Goal: Task Accomplishment & Management: Complete application form

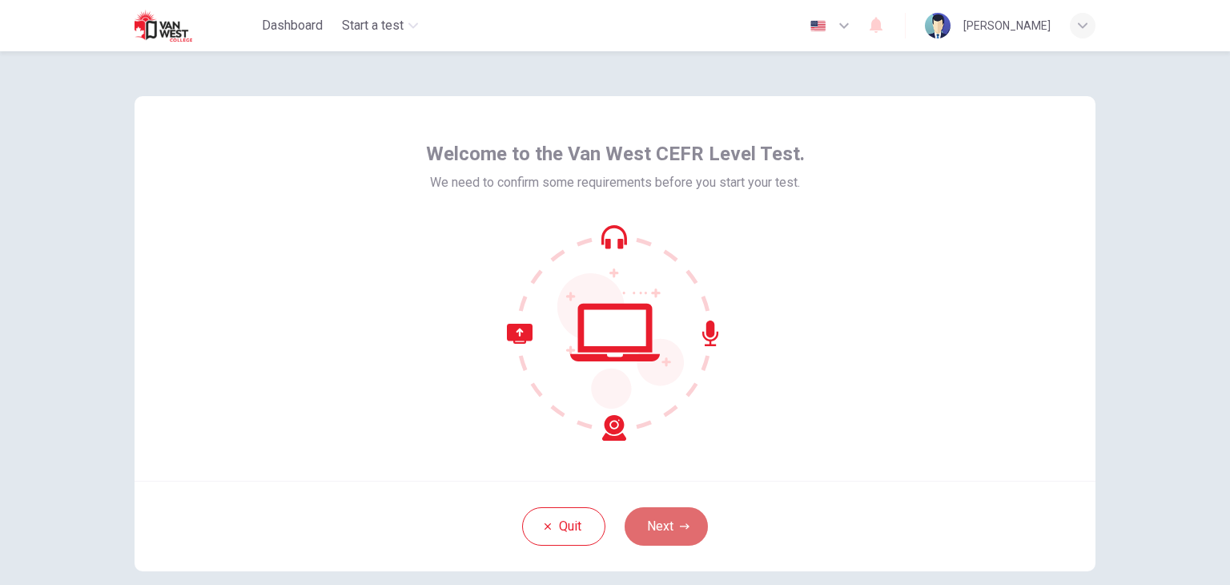
click at [673, 523] on button "Next" at bounding box center [666, 526] width 83 height 38
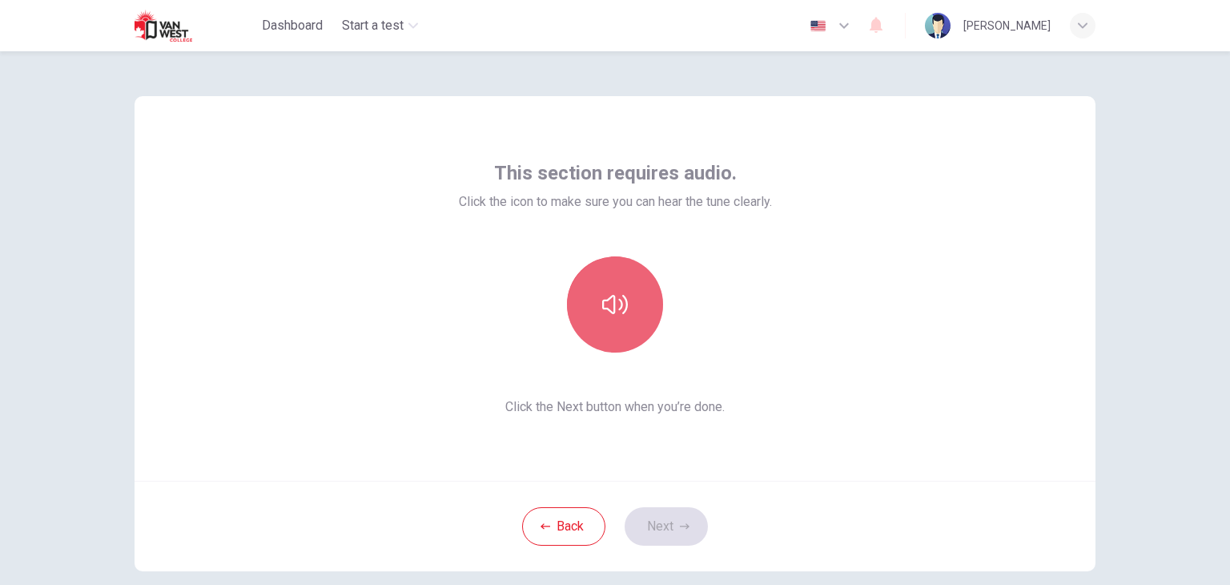
click at [626, 326] on button "button" at bounding box center [615, 304] width 96 height 96
click at [644, 328] on button "button" at bounding box center [615, 304] width 96 height 96
click at [631, 309] on button "button" at bounding box center [615, 304] width 96 height 96
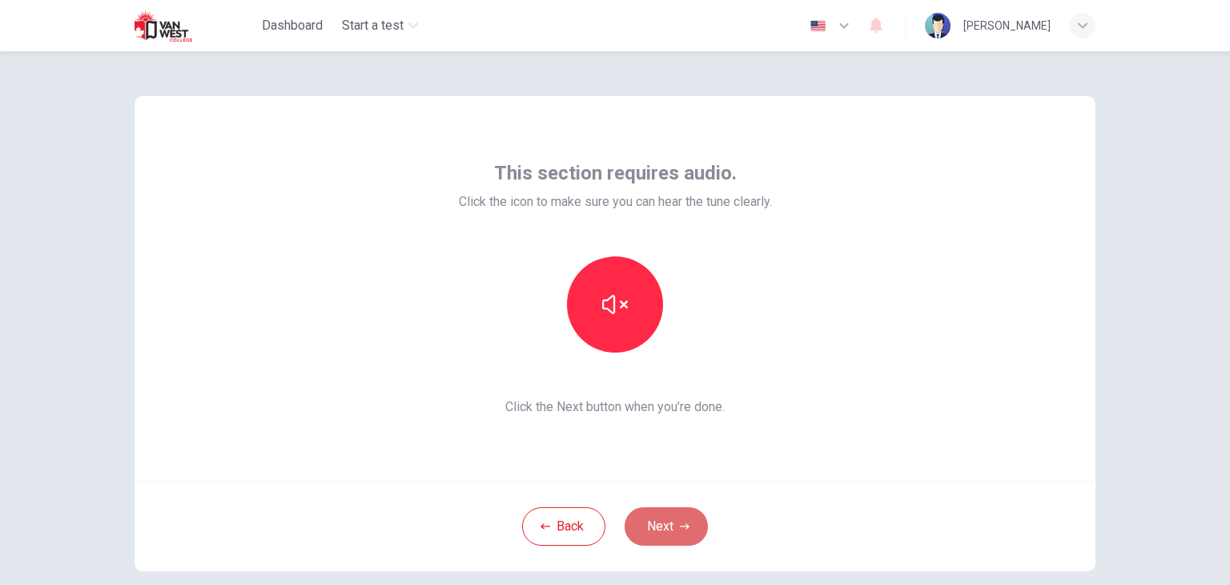
click at [666, 514] on button "Next" at bounding box center [666, 526] width 83 height 38
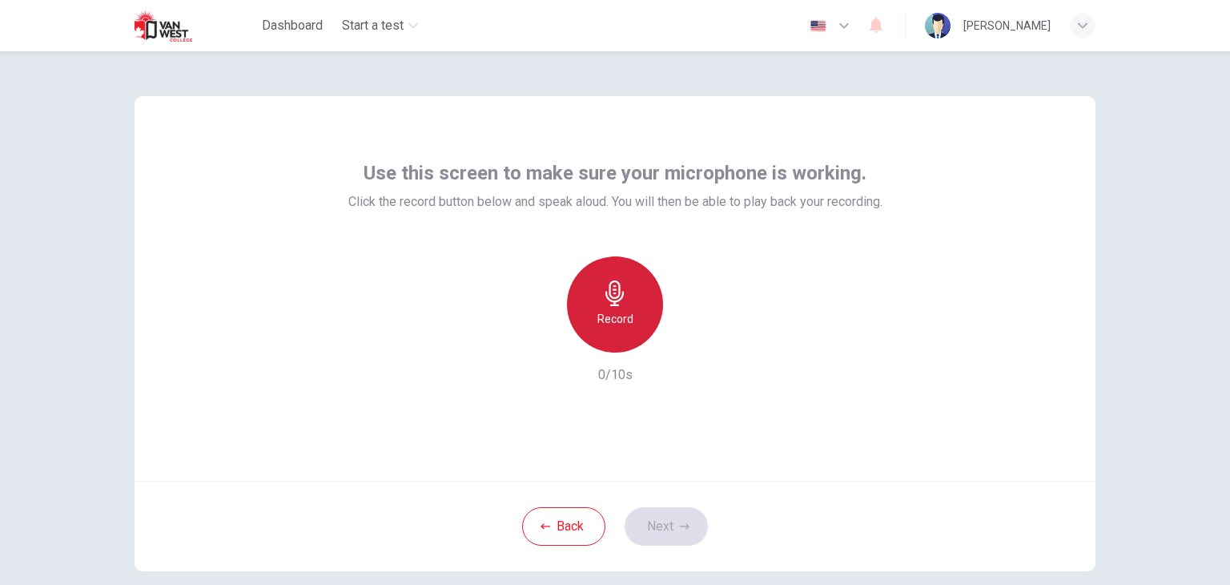
click at [607, 321] on h6 "Record" at bounding box center [616, 318] width 36 height 19
click at [618, 310] on h6 "Stop" at bounding box center [615, 318] width 24 height 19
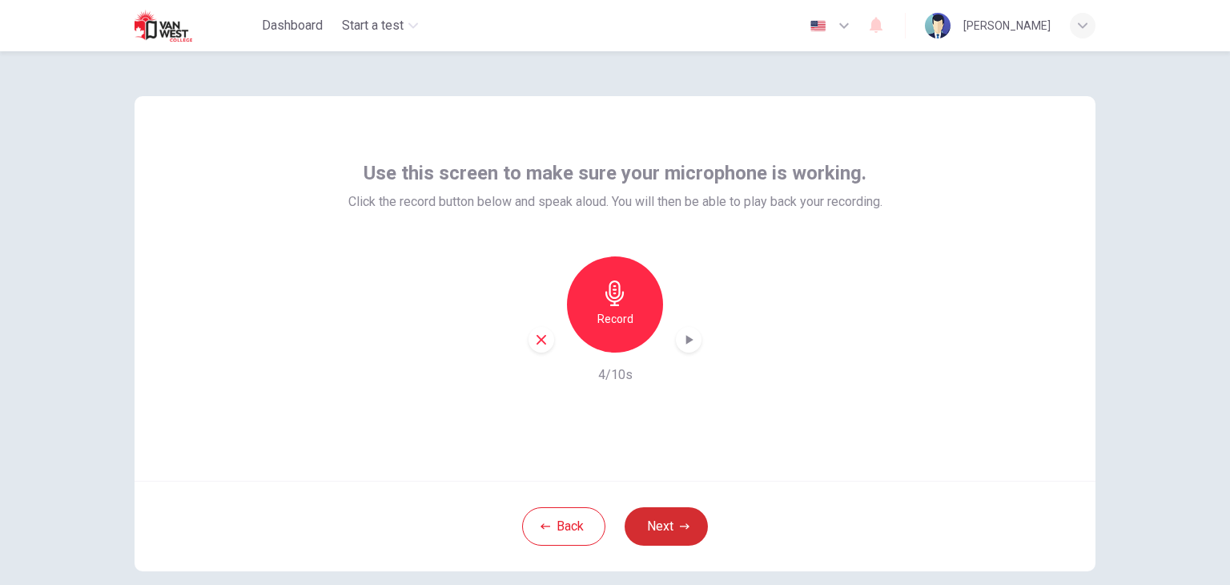
click at [668, 525] on button "Next" at bounding box center [666, 526] width 83 height 38
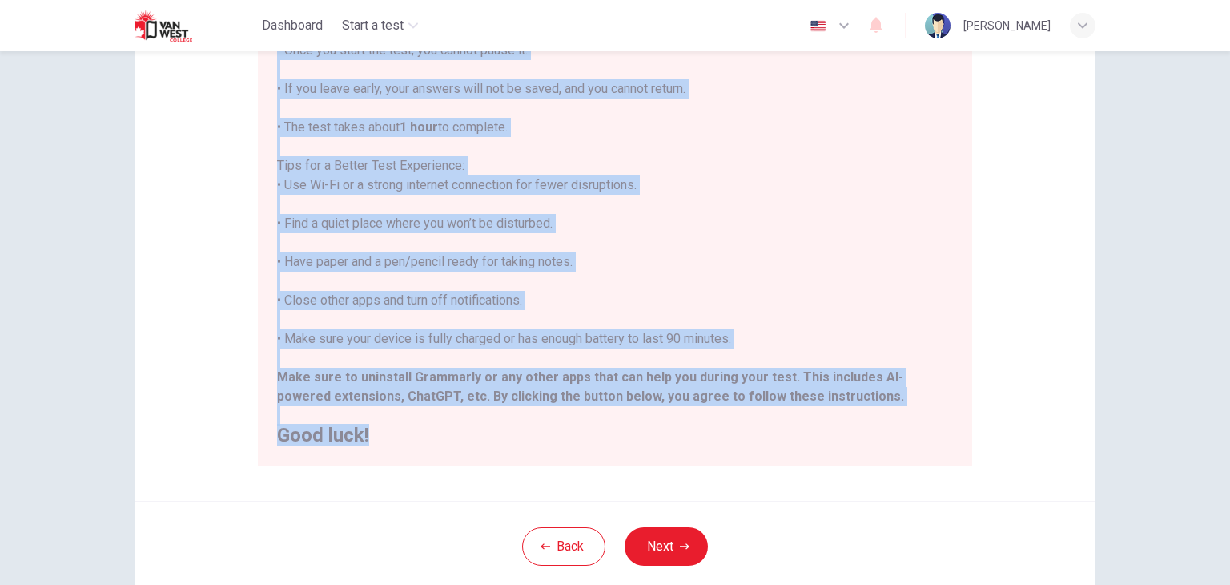
scroll to position [240, 0]
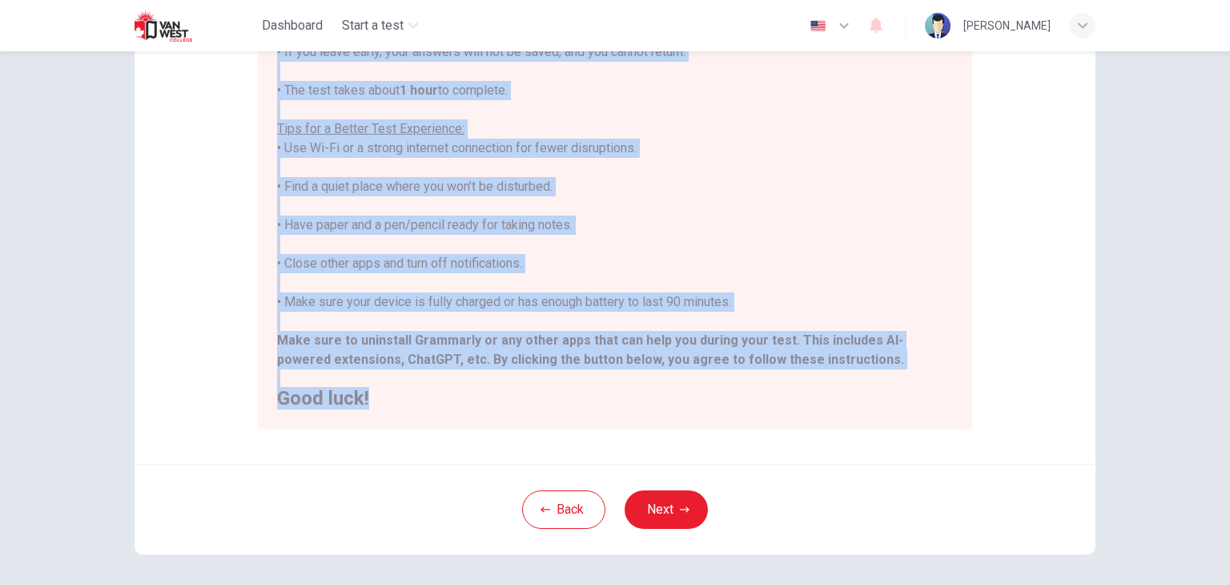
drag, startPoint x: 279, startPoint y: 228, endPoint x: 739, endPoint y: 398, distance: 490.9
click at [739, 398] on div "****IMPORTANT: You cannot change the language during the test.**** Please choos…" at bounding box center [615, 119] width 676 height 577
copy div "***LOREMIPSU: Dol sitame consec adi elitsedd eiusmo tem inci.**** Utlabo etdolo…"
click at [679, 494] on button "Next" at bounding box center [666, 509] width 83 height 38
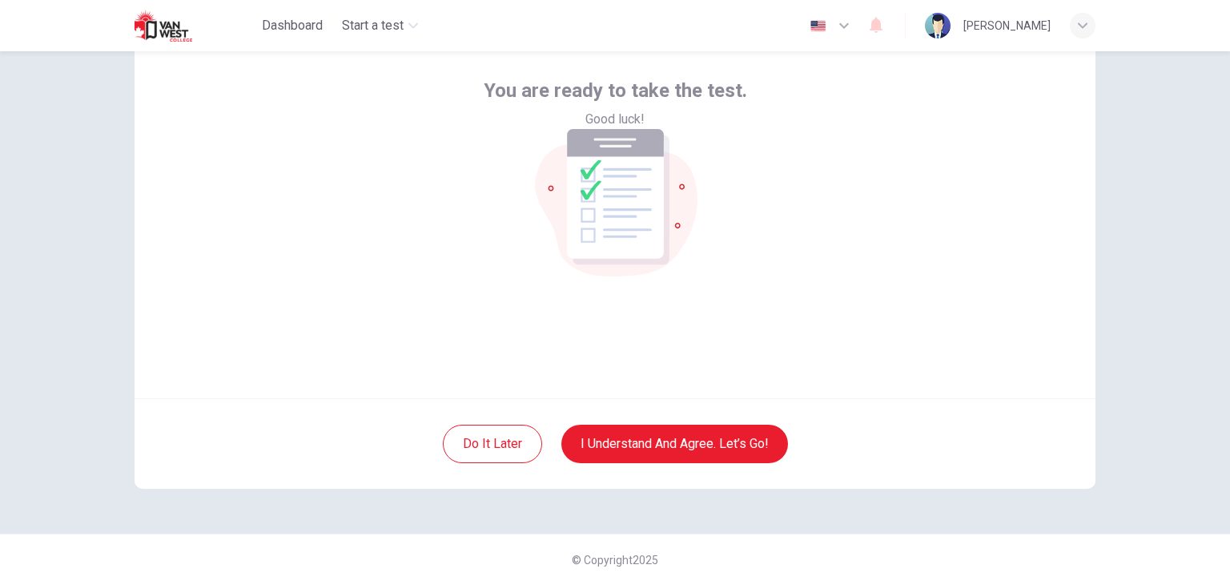
scroll to position [2, 0]
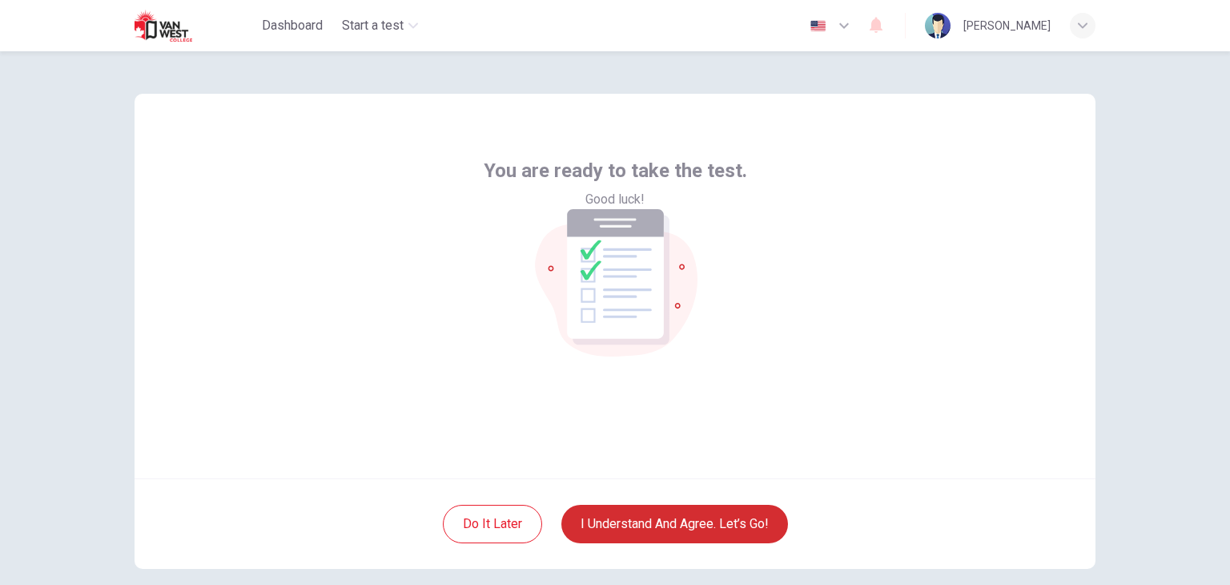
click at [642, 522] on button "I understand and agree. Let’s go!" at bounding box center [675, 524] width 227 height 38
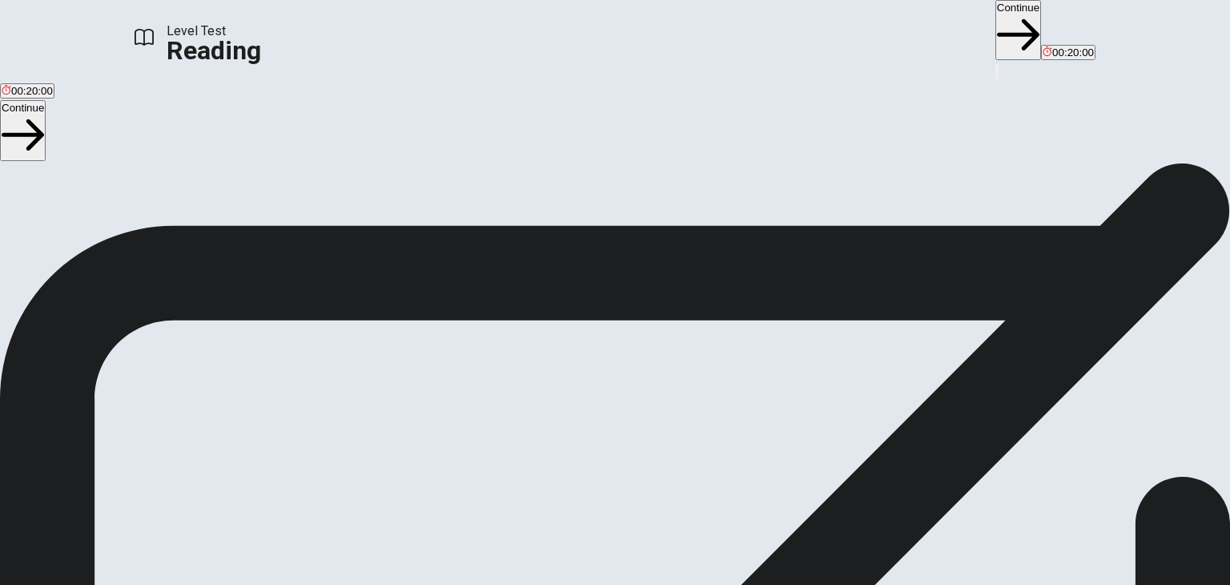
scroll to position [80, 0]
drag, startPoint x: 302, startPoint y: 473, endPoint x: 176, endPoint y: 205, distance: 296.3
click at [179, 235] on span "You will read 1 passage . You have 20 minutes to read and answer questions. Mos…" at bounding box center [185, 283] width 371 height 361
drag, startPoint x: 178, startPoint y: 119, endPoint x: 925, endPoint y: 166, distance: 748.8
click at [371, 398] on span "You will read 1 passage . You have 20 minutes to read and answer questions. Mos…" at bounding box center [185, 283] width 371 height 361
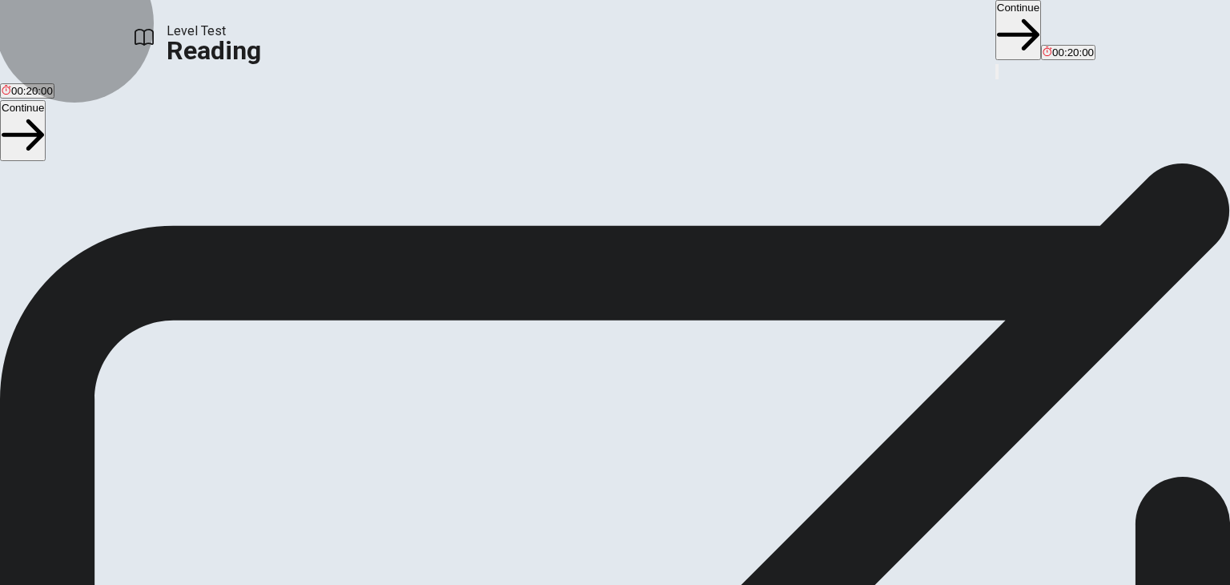
click at [996, 34] on button "Continue" at bounding box center [1019, 30] width 46 height 60
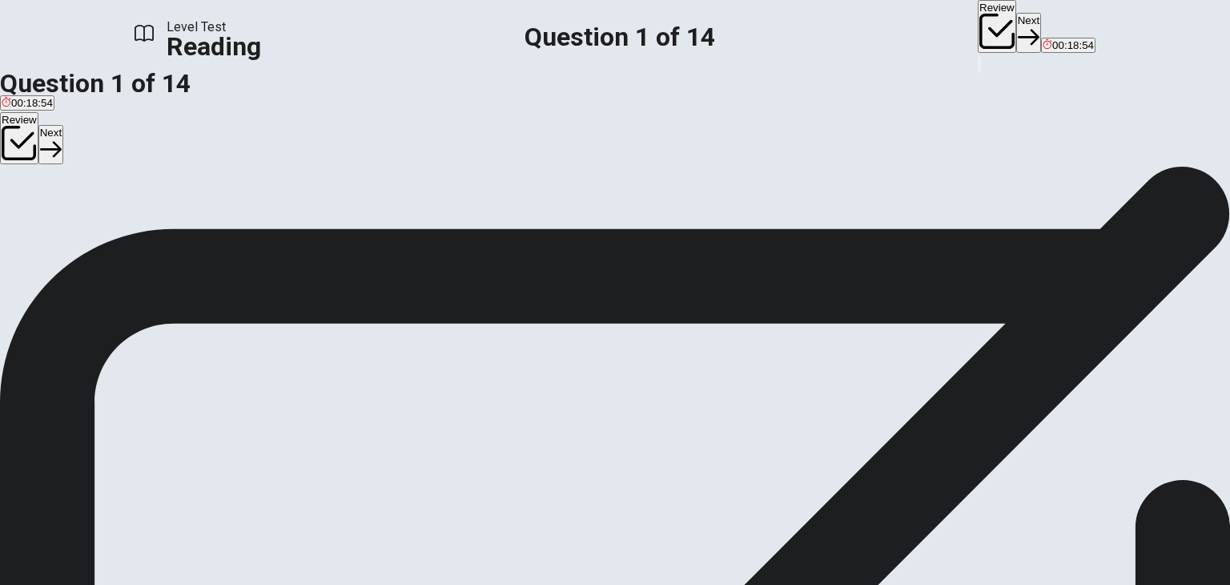
drag, startPoint x: 688, startPoint y: 244, endPoint x: 809, endPoint y: 243, distance: 121.0
click at [809, 308] on span "Sports also offer numerous benefits to those who participate in them. Regular p…" at bounding box center [605, 335] width 1211 height 54
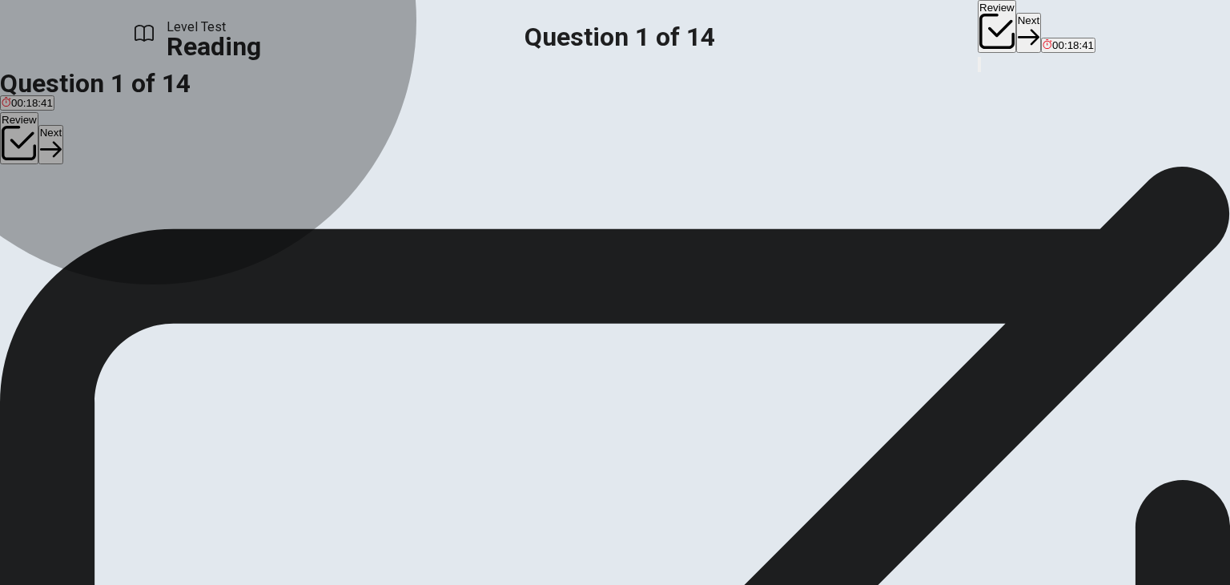
click at [316, 150] on span "A way to exercise while gaming" at bounding box center [327, 144] width 148 height 12
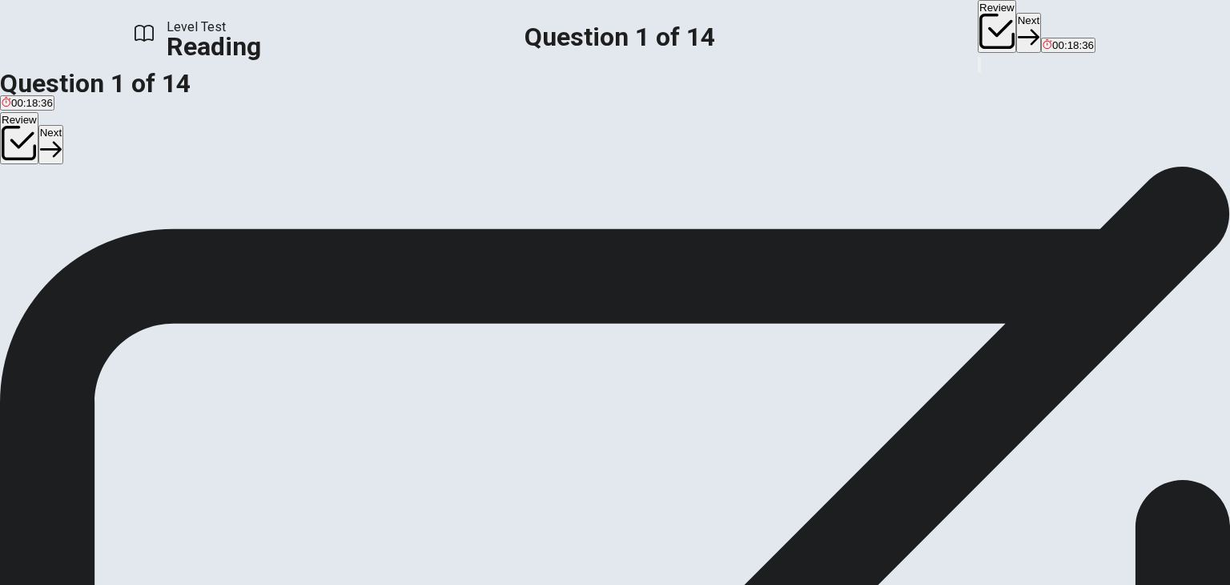
scroll to position [290, 0]
drag, startPoint x: 720, startPoint y: 180, endPoint x: 916, endPoint y: 188, distance: 195.6
click at [916, 364] on div "4 In recent years, technology has changed the way people engage with sports. So…" at bounding box center [615, 393] width 1230 height 58
click at [1016, 42] on button "Next" at bounding box center [1028, 32] width 25 height 39
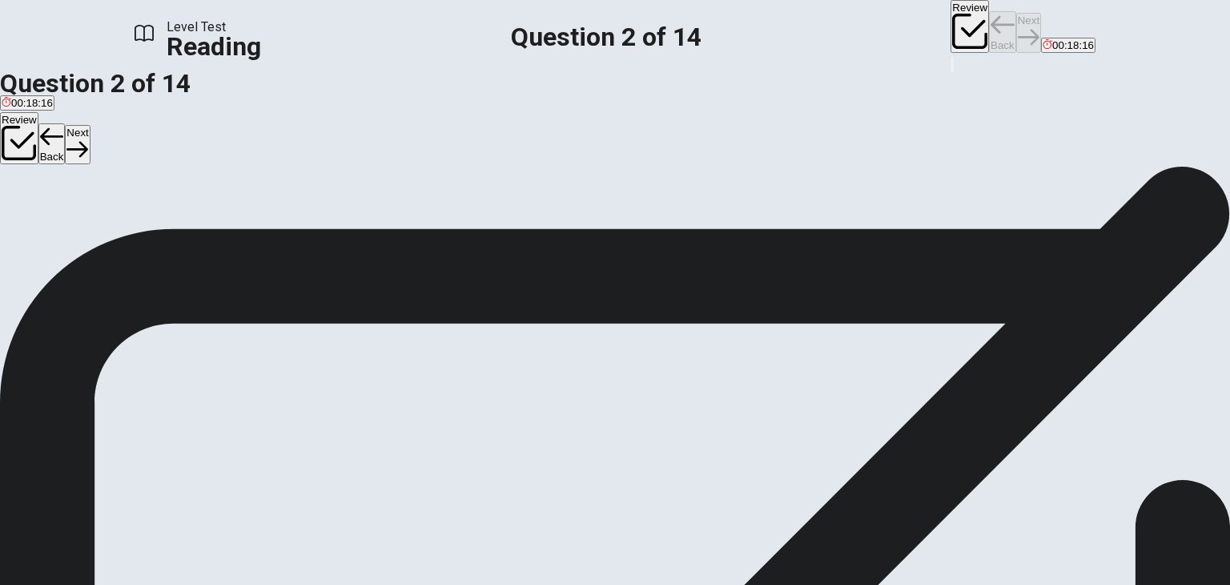
scroll to position [0, 0]
drag, startPoint x: 998, startPoint y: 94, endPoint x: 976, endPoint y: 113, distance: 28.9
click at [1021, 172] on div "1 Sports play a significant role in cultures around the world. From ancient tim…" at bounding box center [615, 201] width 1230 height 58
drag, startPoint x: 779, startPoint y: 105, endPoint x: 982, endPoint y: 111, distance: 203.6
click at [982, 172] on div "1 Sports play a significant role in cultures around the world. From ancient tim…" at bounding box center [615, 201] width 1230 height 58
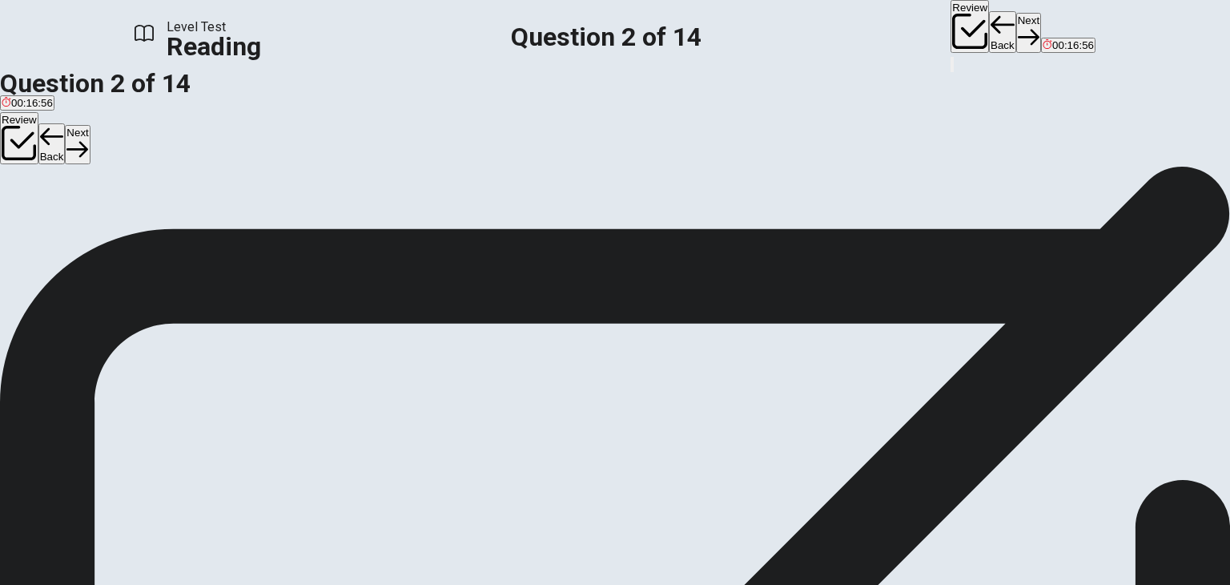
drag, startPoint x: 670, startPoint y: 129, endPoint x: 706, endPoint y: 129, distance: 36.0
click at [706, 153] on div "The Universal Appeal of Sports 1 Sports play a significant role in cultures aro…" at bounding box center [615, 345] width 1230 height 384
drag, startPoint x: 713, startPoint y: 132, endPoint x: 842, endPoint y: 127, distance: 129.1
click at [842, 172] on div "1 Sports play a significant role in cultures around the world. From ancient tim…" at bounding box center [615, 201] width 1230 height 58
drag, startPoint x: 875, startPoint y: 127, endPoint x: 338, endPoint y: 159, distance: 537.7
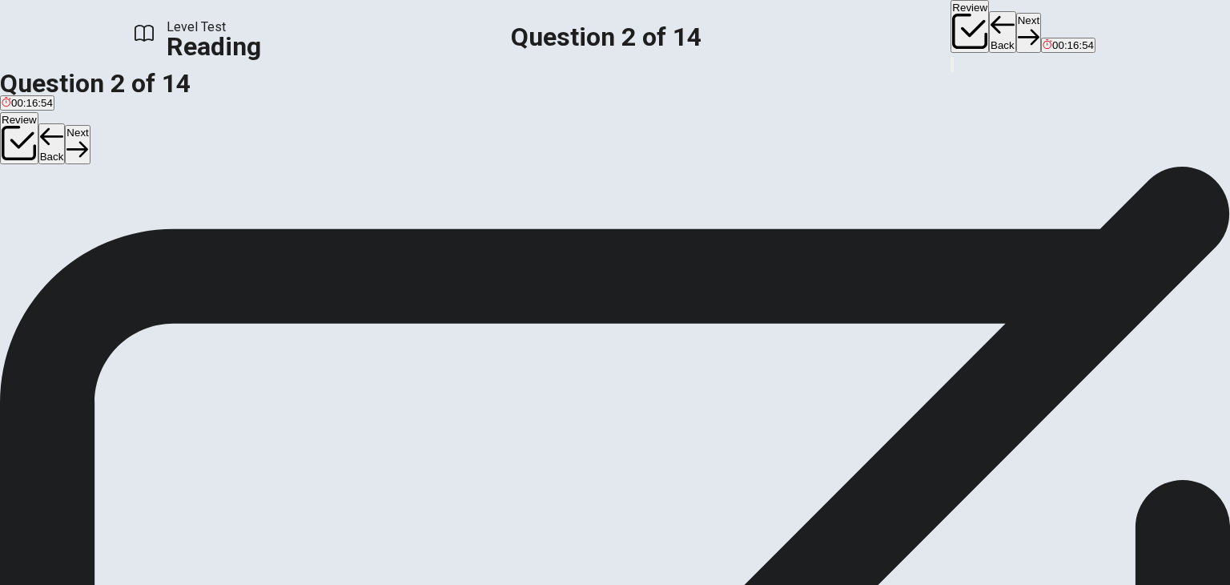
click at [825, 193] on span "Sports play a significant role in cultures around the world. From ancient times…" at bounding box center [595, 210] width 1190 height 34
click at [229, 150] on span "For competition, entertainment, and personal growth" at bounding box center [320, 144] width 248 height 12
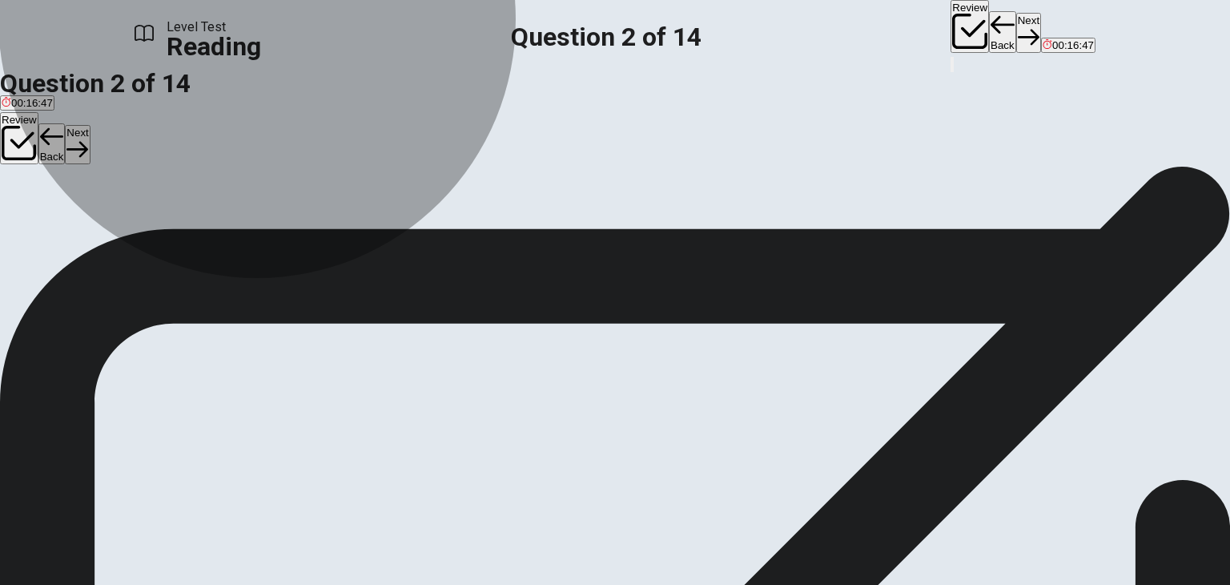
click at [421, 150] on span "For competition, entertainment, and personal growth" at bounding box center [320, 144] width 248 height 12
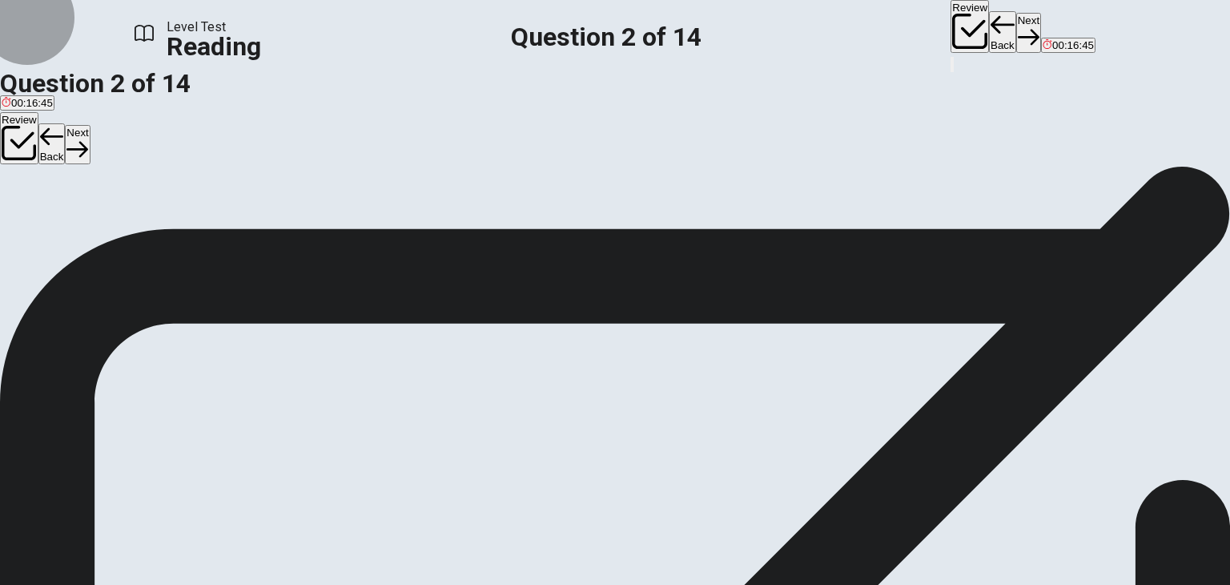
click at [1016, 29] on button "Next" at bounding box center [1028, 32] width 25 height 39
drag, startPoint x: 179, startPoint y: 84, endPoint x: 222, endPoint y: 74, distance: 44.3
click at [227, 107] on span "The word captivate in the paragraph is closest in meaning to:" at bounding box center [166, 114] width 332 height 15
drag, startPoint x: 234, startPoint y: 88, endPoint x: 277, endPoint y: 85, distance: 43.4
click at [273, 107] on span "The word captivate in the paragraph is closest in meaning to:" at bounding box center [166, 114] width 332 height 15
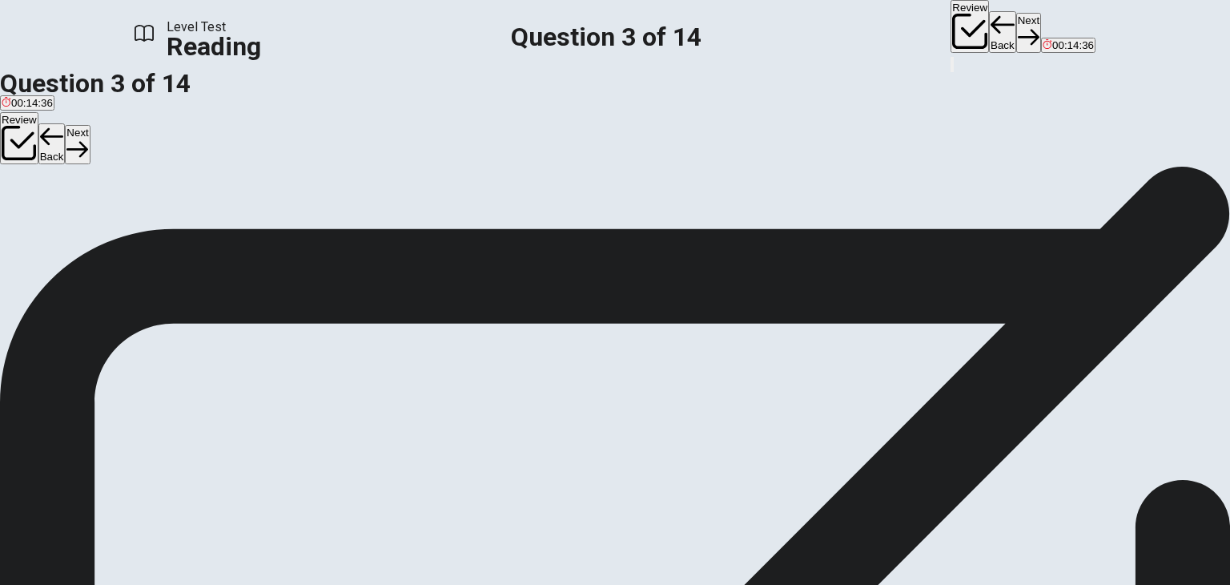
click at [108, 150] on span "entertain" at bounding box center [87, 144] width 42 height 12
click at [1016, 30] on button "Next" at bounding box center [1028, 32] width 25 height 39
drag, startPoint x: 177, startPoint y: 87, endPoint x: 285, endPoint y: 82, distance: 108.2
click at [285, 107] on span "Which of the following is mentioned in paragraph 2 as a reason for the widespre…" at bounding box center [281, 114] width 563 height 15
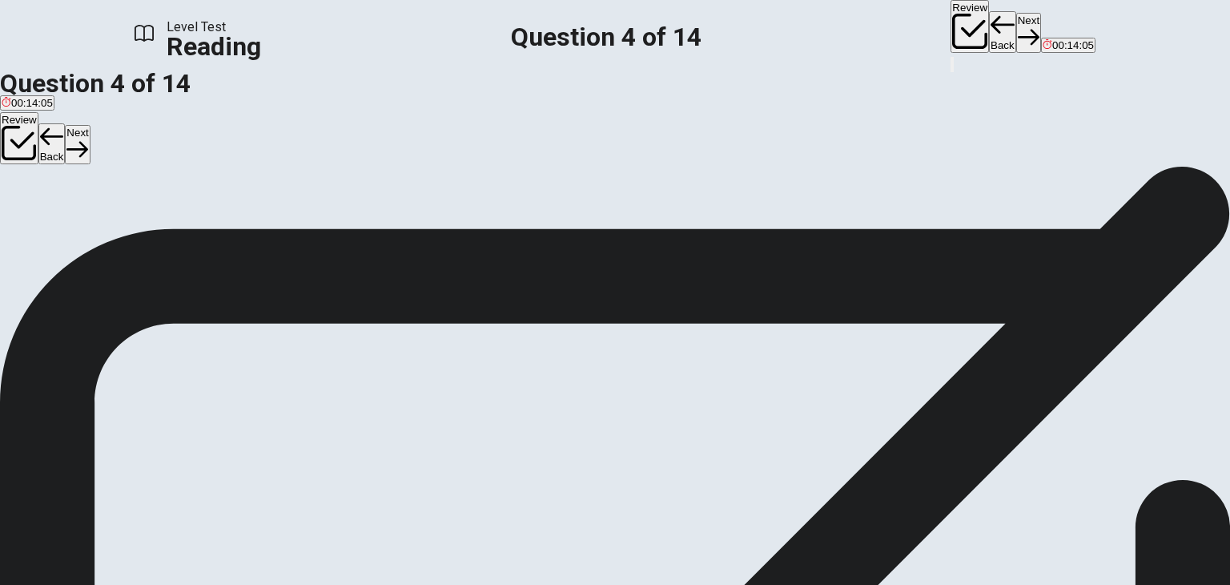
drag, startPoint x: 163, startPoint y: 103, endPoint x: 231, endPoint y: 103, distance: 67.3
click at [231, 107] on span "Which of the following is mentioned in paragraph 2 as a reason for the widespre…" at bounding box center [281, 114] width 563 height 15
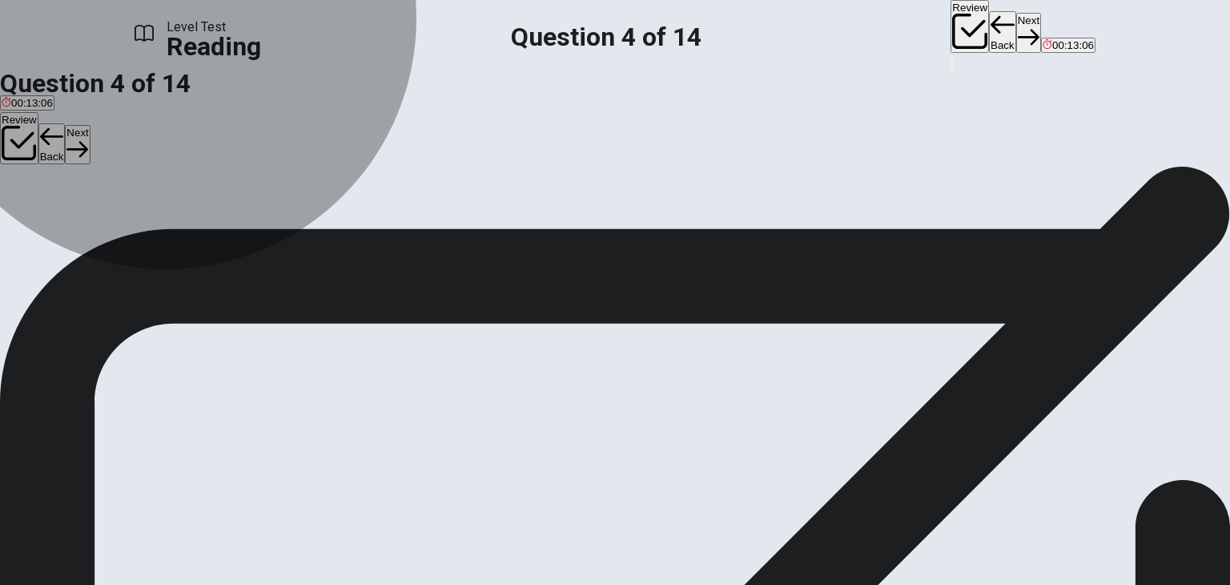
click at [276, 150] on span "They bring people together" at bounding box center [211, 144] width 127 height 12
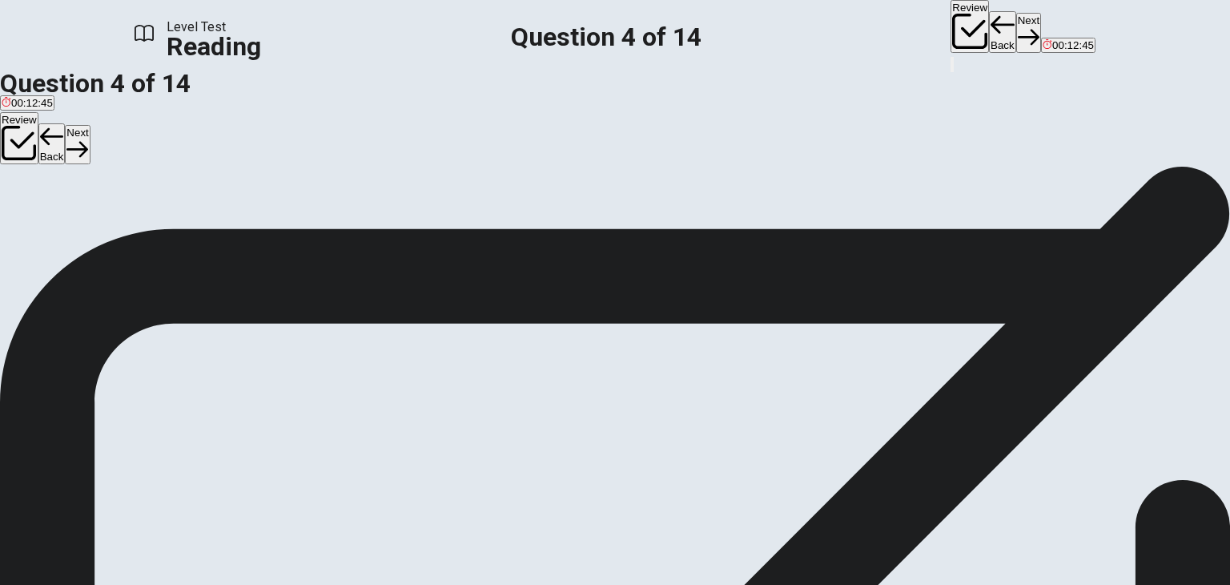
click at [1016, 30] on button "Next" at bounding box center [1028, 32] width 25 height 39
drag, startPoint x: 167, startPoint y: 78, endPoint x: 325, endPoint y: 94, distance: 159.4
click at [332, 107] on span "According to the passage, how do major sporting events like the Olympics affect…" at bounding box center [250, 114] width 501 height 15
drag, startPoint x: 309, startPoint y: 85, endPoint x: 389, endPoint y: 84, distance: 80.1
click at [389, 107] on span "According to the passage, how do major sporting events like the Olympics affect…" at bounding box center [250, 114] width 501 height 15
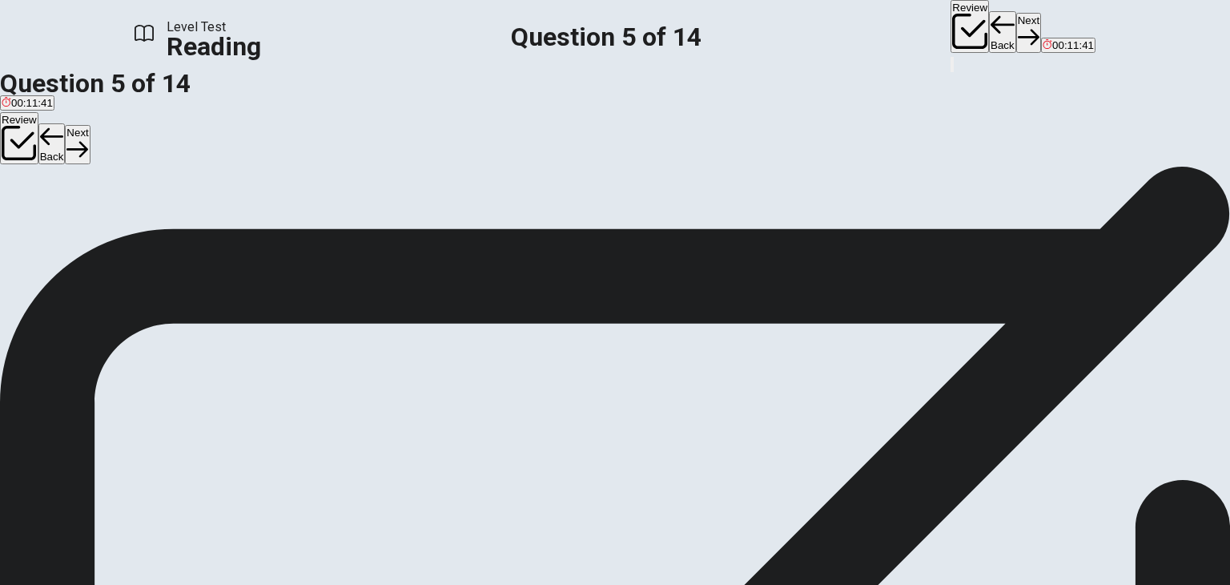
scroll to position [0, 0]
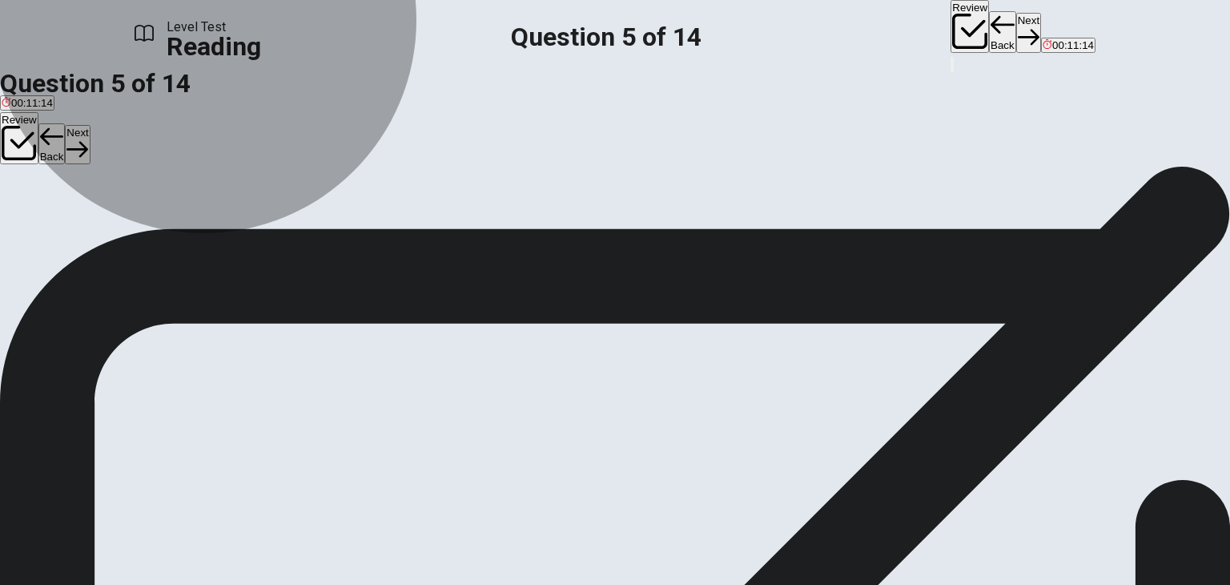
click at [367, 230] on span "They unite people from different backgrounds" at bounding box center [414, 224] width 215 height 12
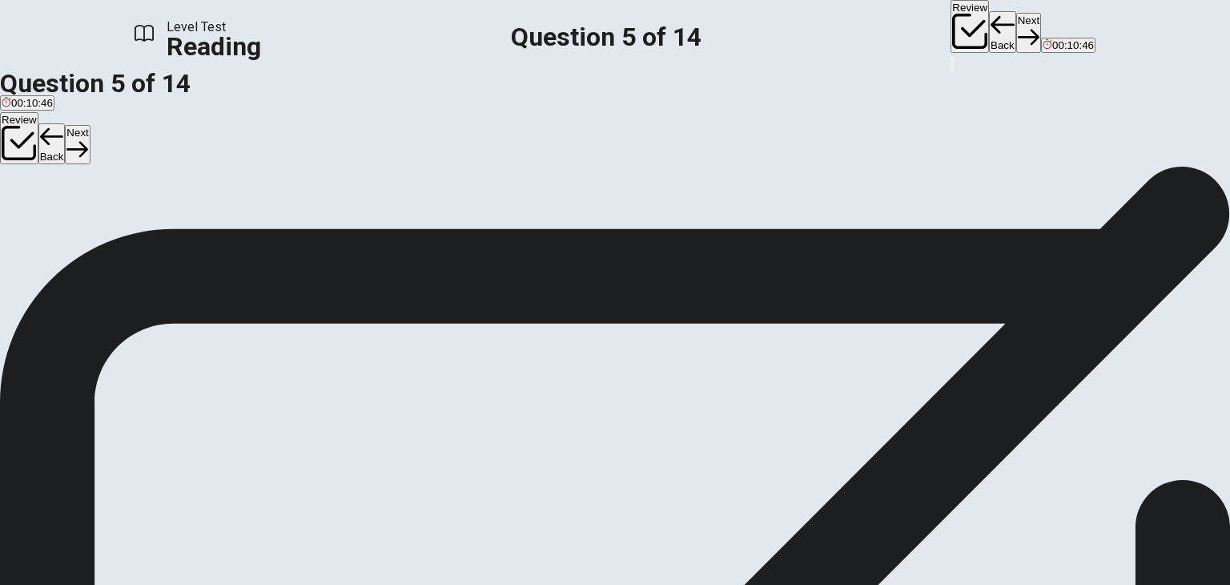
click at [1016, 24] on button "Next" at bounding box center [1028, 32] width 25 height 39
drag, startPoint x: 236, startPoint y: 163, endPoint x: 280, endPoint y: 163, distance: 44.1
click at [129, 187] on font "carries over" at bounding box center [95, 194] width 66 height 15
drag, startPoint x: 646, startPoint y: 423, endPoint x: 714, endPoint y: 426, distance: 68.2
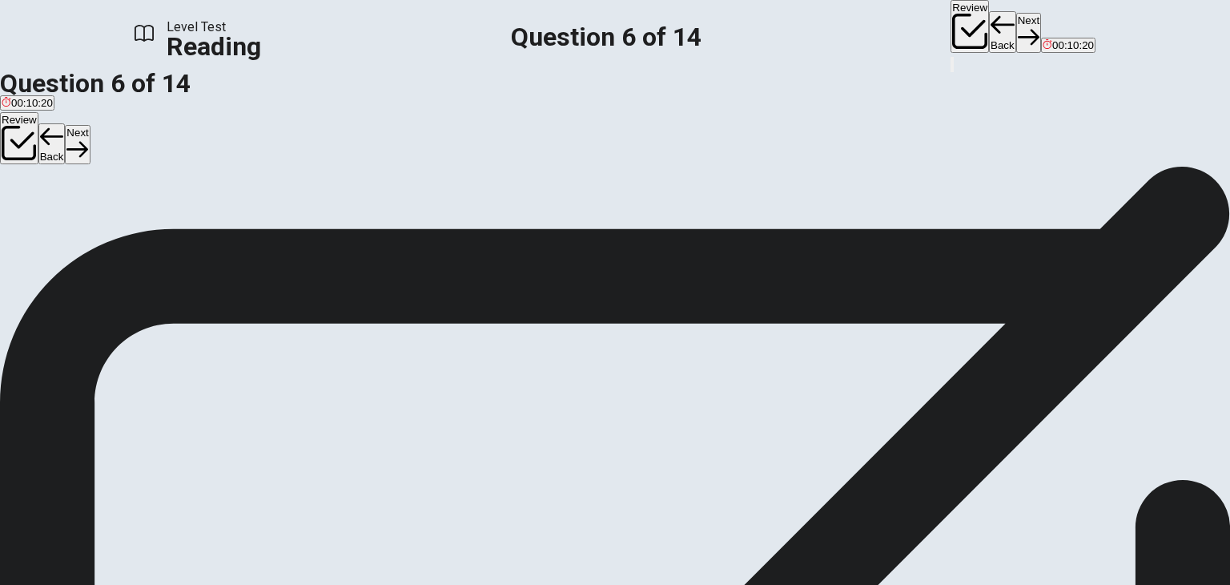
click at [714, 426] on span "Sports also offer numerous benefits to those who participate in them. Regular p…" at bounding box center [602, 415] width 1205 height 54
click at [120, 230] on span "is transferred" at bounding box center [89, 224] width 62 height 12
click at [1016, 30] on button "Next" at bounding box center [1028, 32] width 25 height 39
drag, startPoint x: 436, startPoint y: 161, endPoint x: 516, endPoint y: 172, distance: 80.9
click at [516, 187] on span "According to paragraph 3, which of the following is NOT mentioned as a benefit …" at bounding box center [294, 194] width 588 height 15
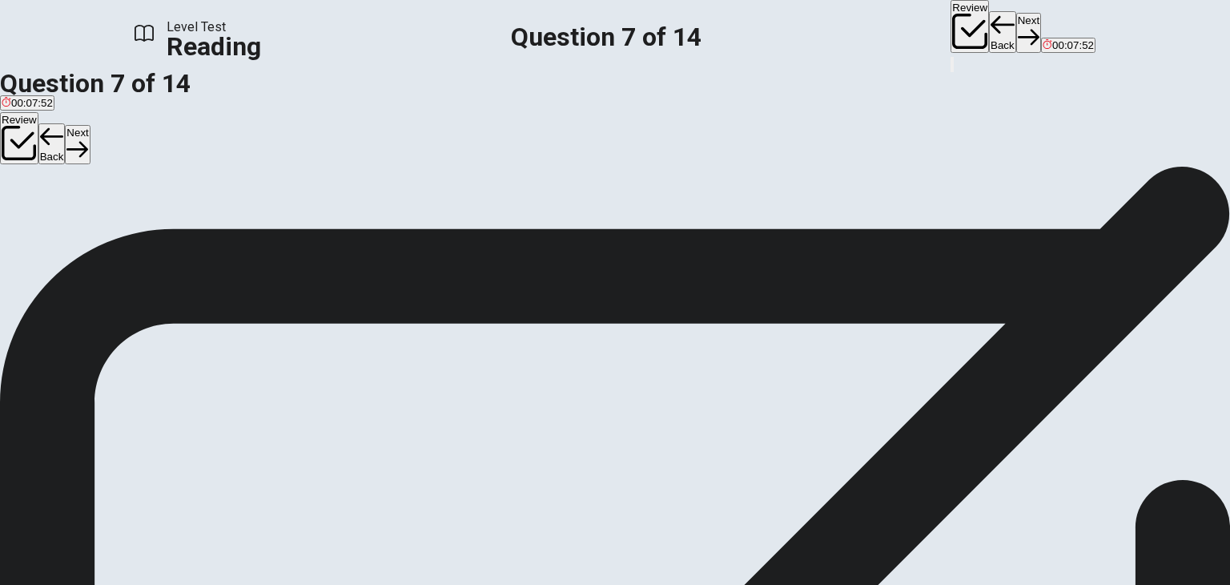
drag, startPoint x: 732, startPoint y: 342, endPoint x: 1007, endPoint y: 352, distance: 274.9
click at [1022, 368] on div "3 Sports also offer numerous benefits to those who participate in them. Regular…" at bounding box center [615, 406] width 1230 height 77
click at [286, 230] on span "Building confidence" at bounding box center [332, 224] width 93 height 12
click at [284, 231] on button "C Increased wealth" at bounding box center [242, 217] width 84 height 27
click at [1018, 27] on icon "button" at bounding box center [1029, 37] width 22 height 22
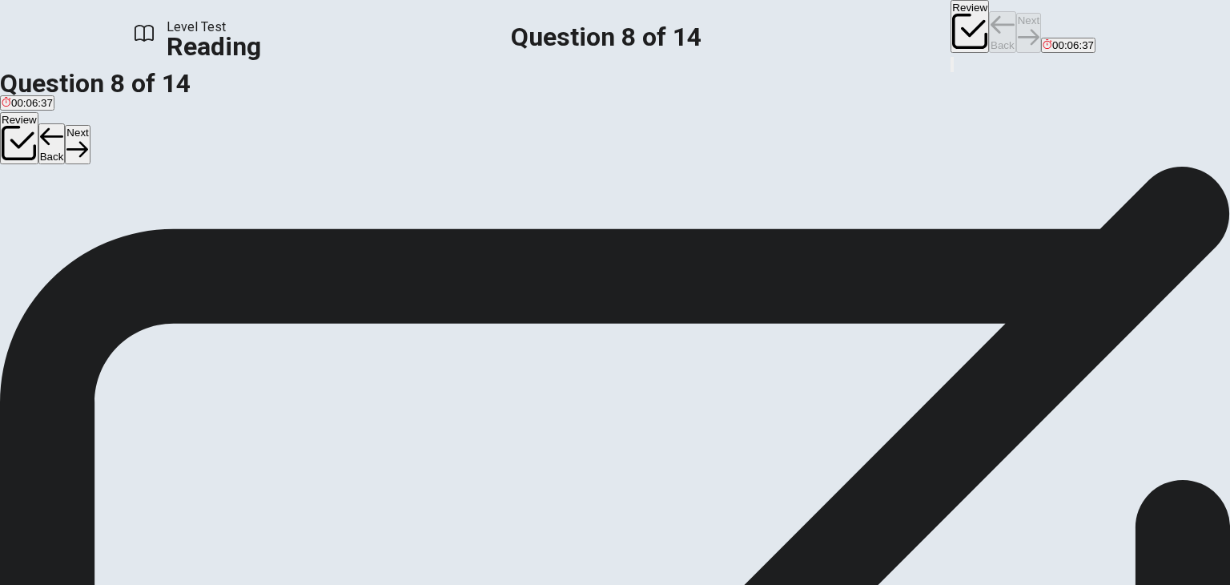
scroll to position [194, 0]
drag, startPoint x: 252, startPoint y: 164, endPoint x: 362, endPoint y: 163, distance: 110.6
click at [362, 187] on span "Based on the information in paragraph 4, how has technology changed people's en…" at bounding box center [293, 194] width 586 height 15
click at [443, 230] on span "It has eliminated the need for physical sports" at bounding box center [548, 224] width 211 height 12
drag, startPoint x: 697, startPoint y: 350, endPoint x: 768, endPoint y: 350, distance: 71.3
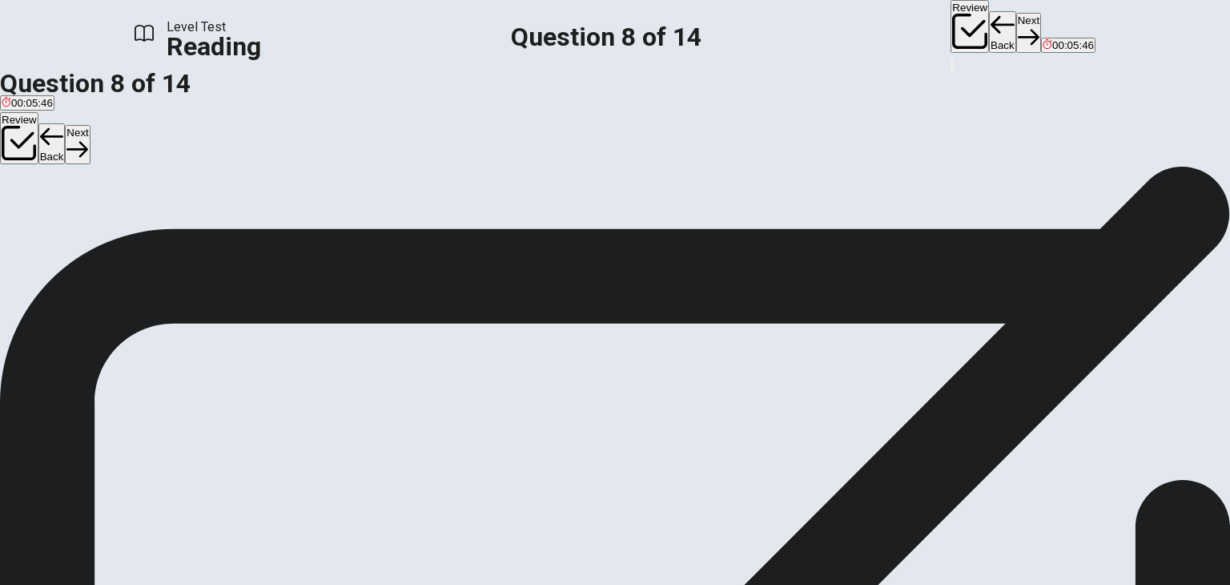
click at [768, 465] on span "In recent years, technology has changed the way people engage with sports. Soci…" at bounding box center [612, 482] width 1225 height 34
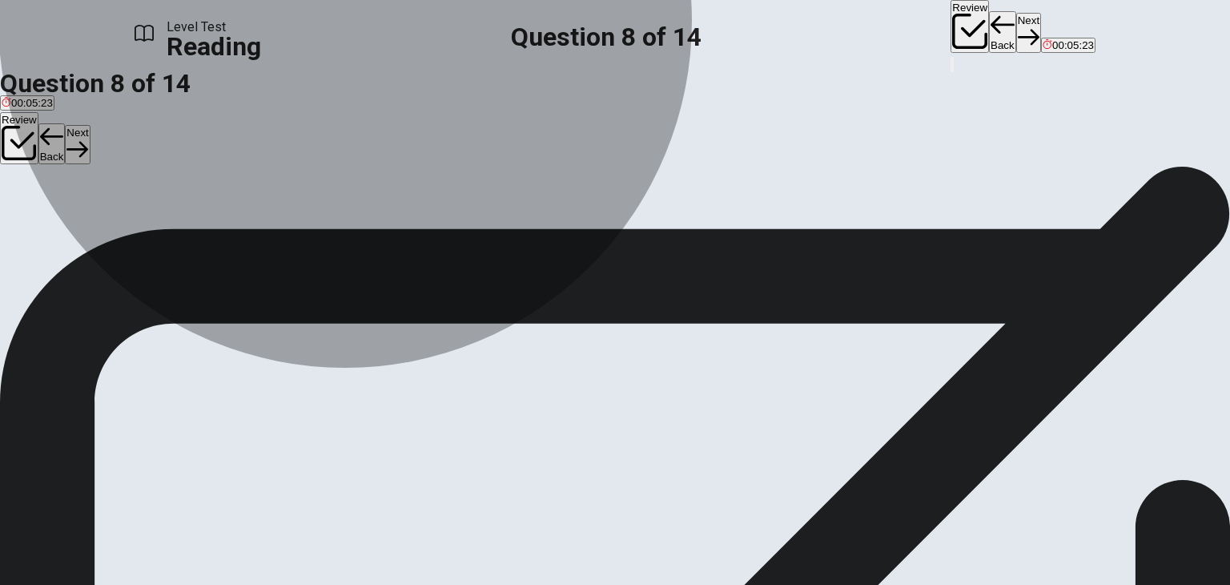
click at [440, 230] on span "It has increased direct connection between fans and athletes" at bounding box center [296, 224] width 287 height 12
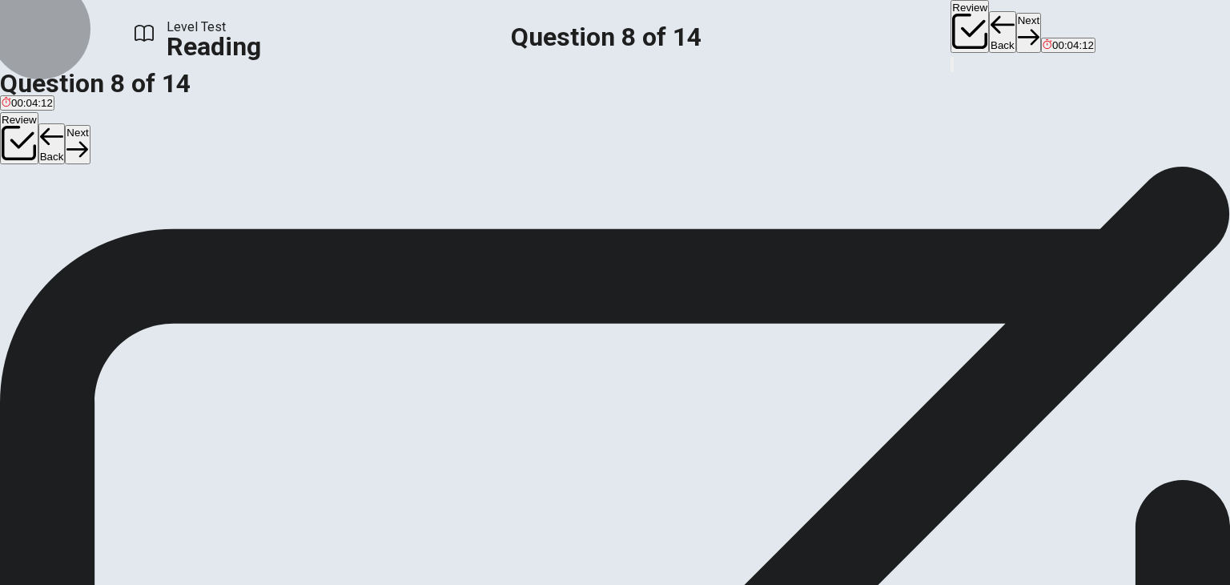
click at [1016, 40] on button "Next" at bounding box center [1028, 32] width 25 height 39
drag, startPoint x: 654, startPoint y: 430, endPoint x: 736, endPoint y: 427, distance: 81.8
click at [736, 523] on span "Despite the many positive aspects of sports, there are also some challenges in …" at bounding box center [557, 540] width 1114 height 34
click at [197, 230] on span "continuing" at bounding box center [172, 224] width 49 height 12
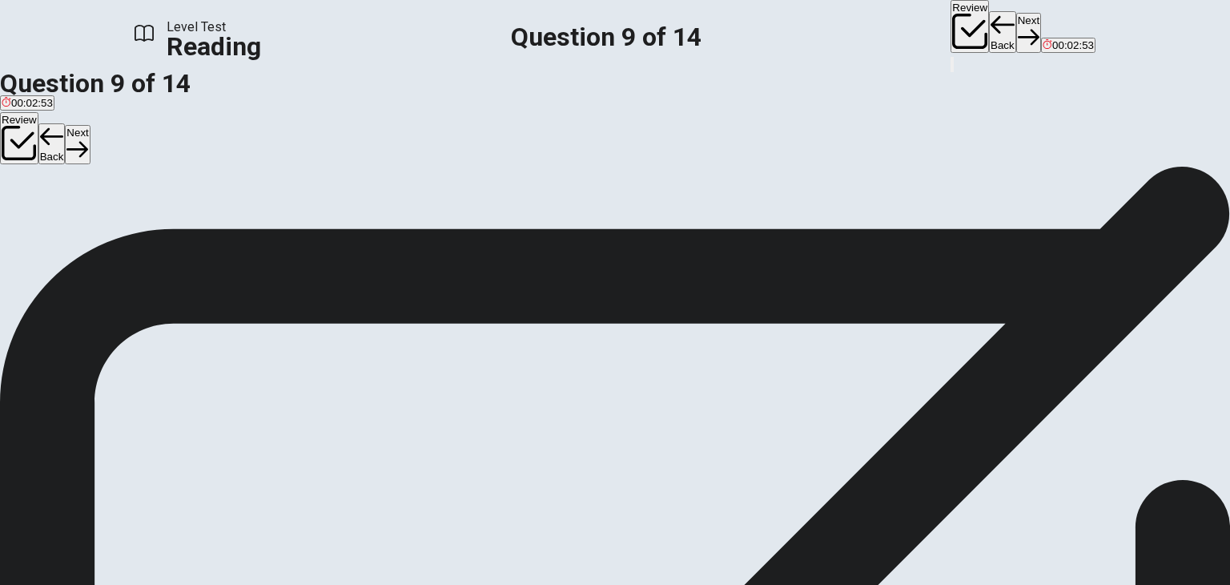
click at [1016, 24] on button "Next" at bounding box center [1028, 32] width 25 height 39
click at [180, 247] on div "D" at bounding box center [178, 241] width 352 height 12
click at [1016, 18] on button "Next" at bounding box center [1028, 32] width 25 height 39
drag, startPoint x: 186, startPoint y: 241, endPoint x: 264, endPoint y: 235, distance: 78.0
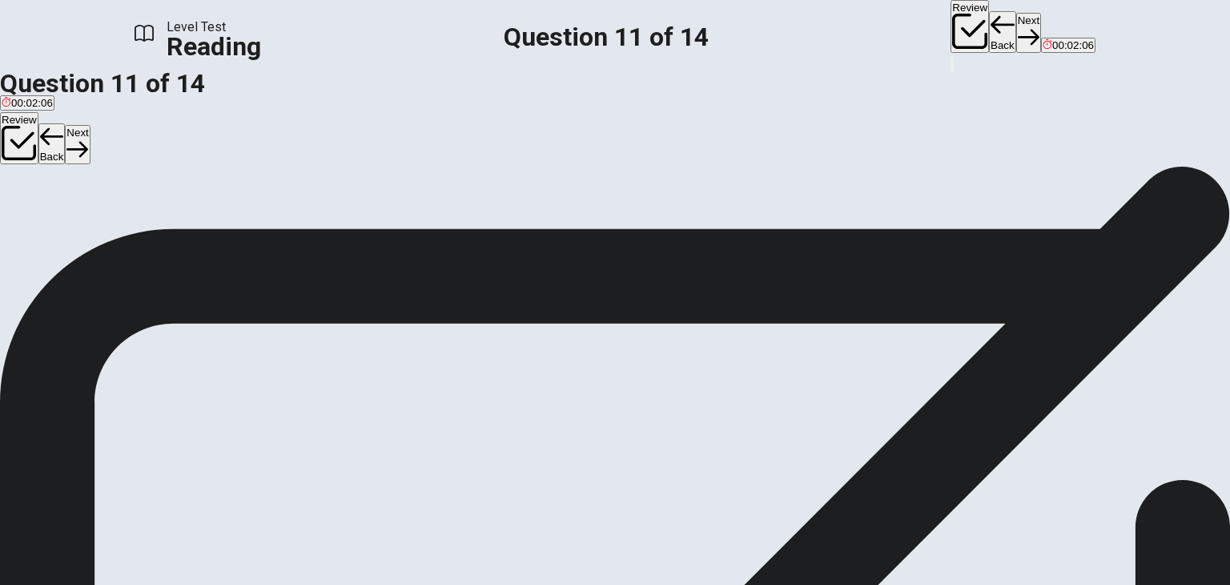
click at [264, 235] on span "This sense of camaraderie often extends beyond the playing field, fostering con…" at bounding box center [315, 232] width 631 height 15
drag, startPoint x: 264, startPoint y: 241, endPoint x: 298, endPoint y: 244, distance: 34.6
click at [298, 240] on span "This sense of camaraderie often extends beyond the playing field, fostering con…" at bounding box center [315, 232] width 631 height 15
drag, startPoint x: 208, startPoint y: 268, endPoint x: 308, endPoint y: 267, distance: 99.3
click at [300, 240] on span "This sense of camaraderie often extends beyond the playing field, fostering con…" at bounding box center [315, 232] width 631 height 15
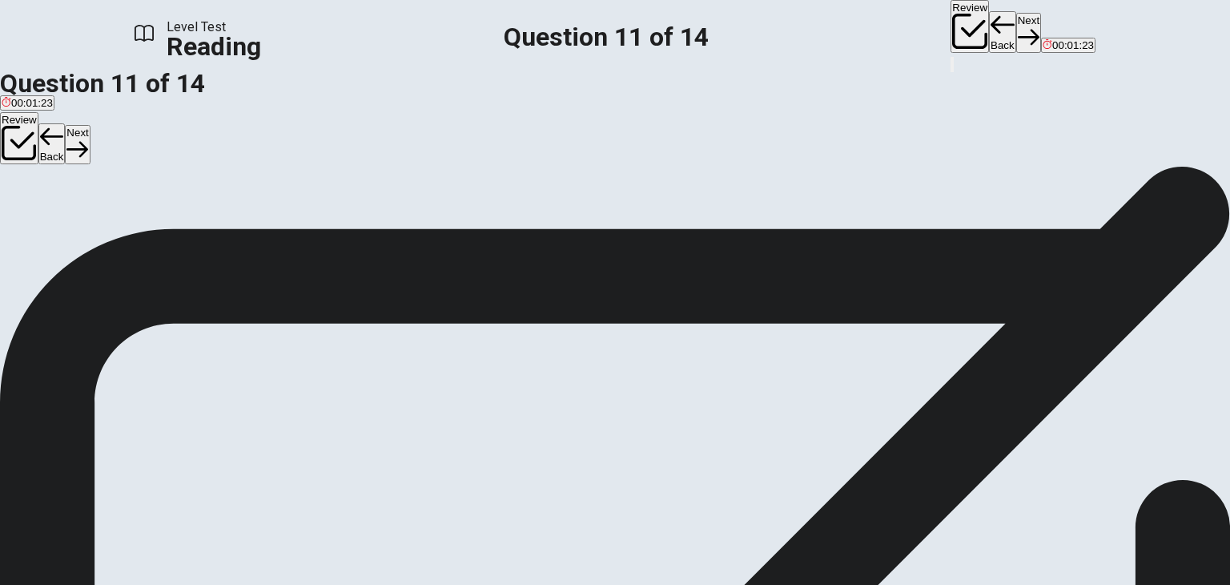
drag, startPoint x: 771, startPoint y: 240, endPoint x: 853, endPoint y: 240, distance: 81.7
click at [777, 398] on span "Fans of a particular team or athlete share a common interest, which can lead to…" at bounding box center [458, 405] width 638 height 15
click at [924, 399] on input at bounding box center [854, 406] width 139 height 15
click at [1016, 23] on button "Next" at bounding box center [1028, 32] width 25 height 39
drag, startPoint x: 290, startPoint y: 166, endPoint x: 373, endPoint y: 163, distance: 83.3
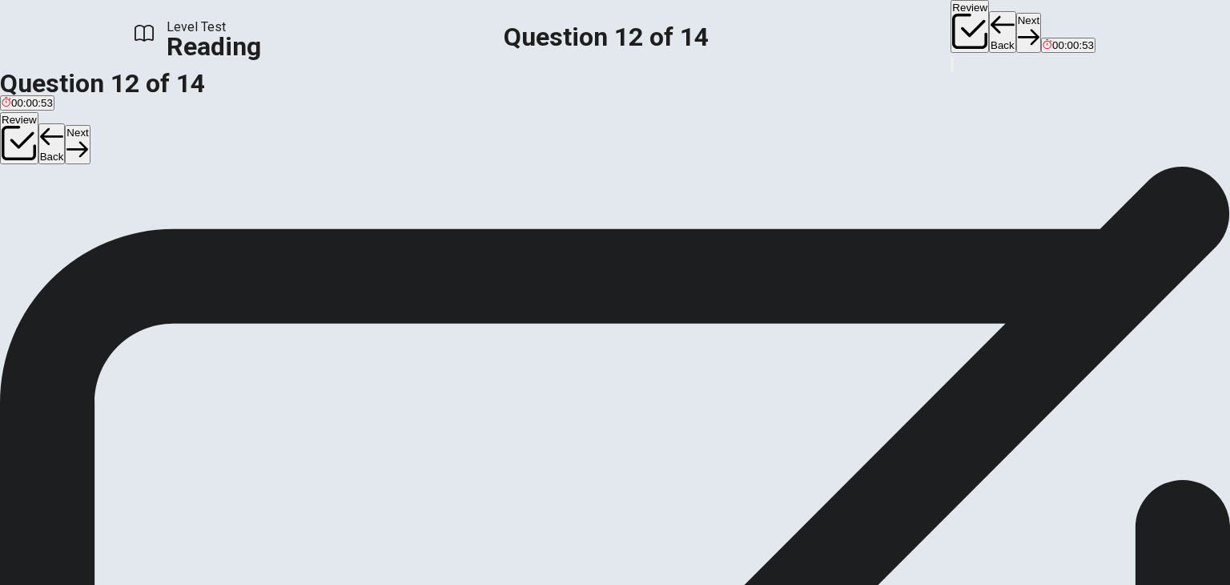
click at [360, 187] on span "What can be inferred about the role of sports in modern society?" at bounding box center [180, 194] width 360 height 15
click at [495, 218] on div "C" at bounding box center [662, 212] width 335 height 12
click at [1016, 30] on button "Next" at bounding box center [1028, 32] width 25 height 39
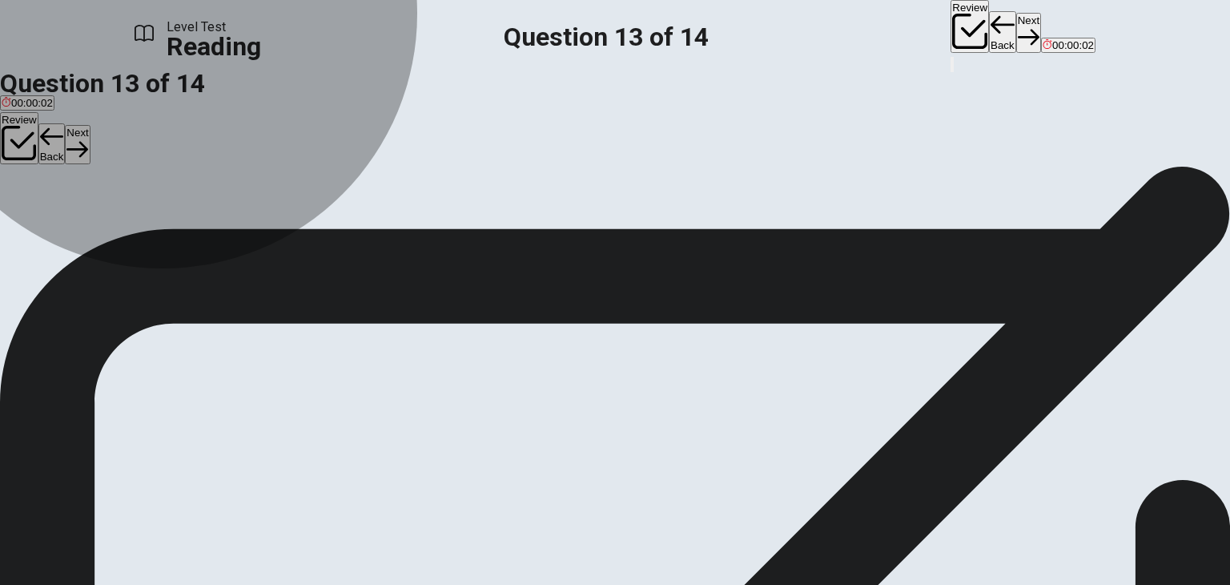
click at [327, 230] on span "Because sports eliminate all social problems." at bounding box center [331, 224] width 213 height 12
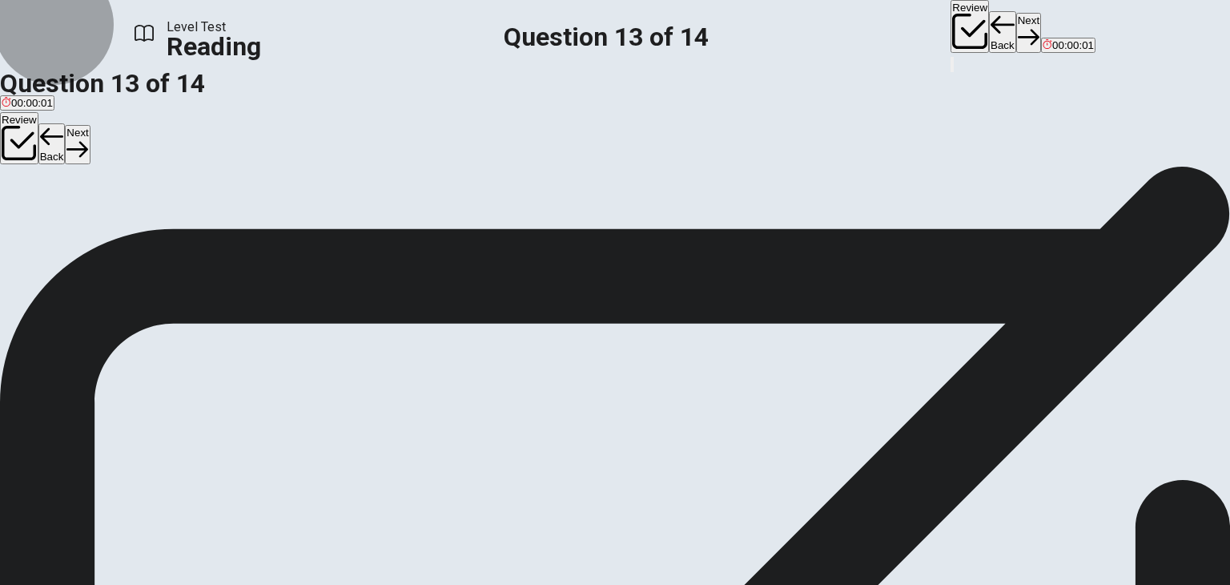
click at [1016, 36] on button "Next" at bounding box center [1028, 32] width 25 height 39
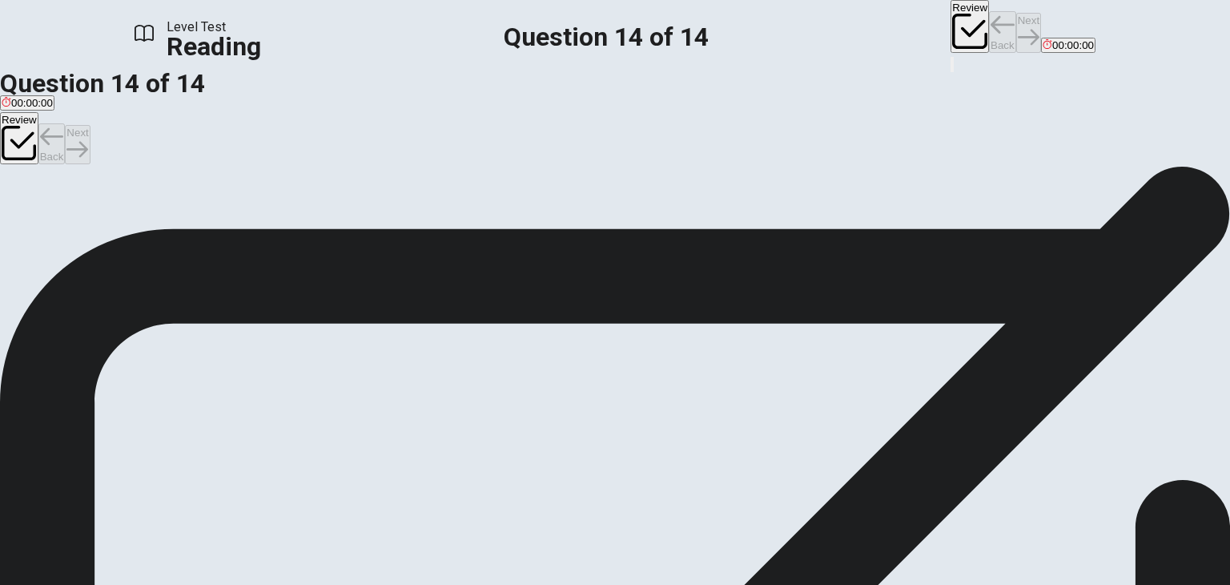
scroll to position [240, 0]
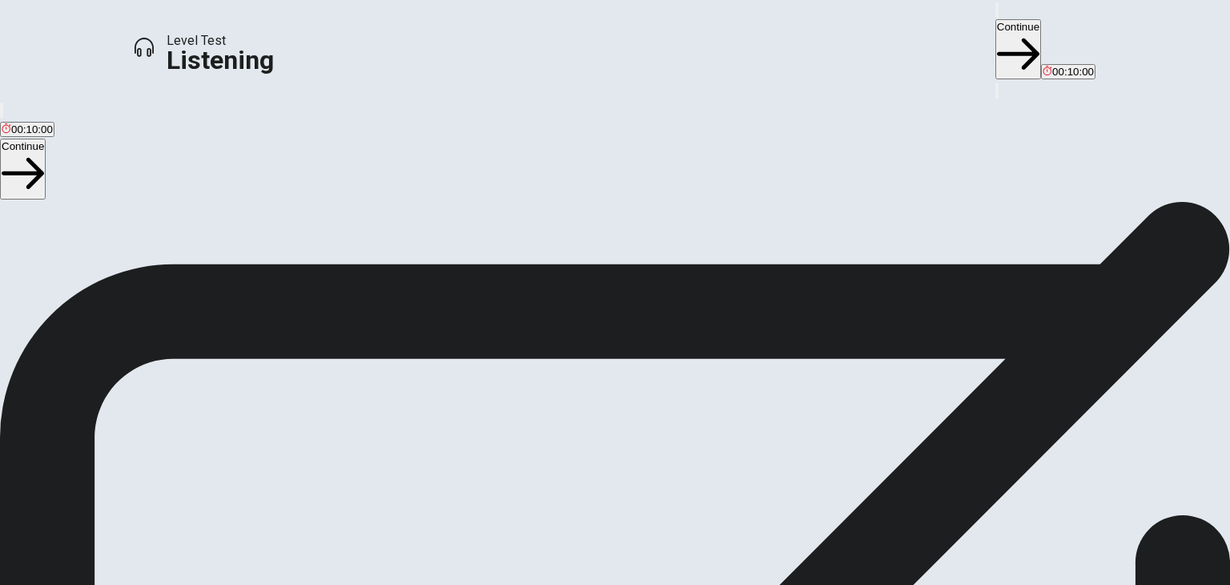
click at [809, 201] on div "Listening Section Directions This test checks how well you understand spoken En…" at bounding box center [615, 434] width 1230 height 467
click at [996, 33] on button "Continue" at bounding box center [1019, 49] width 46 height 60
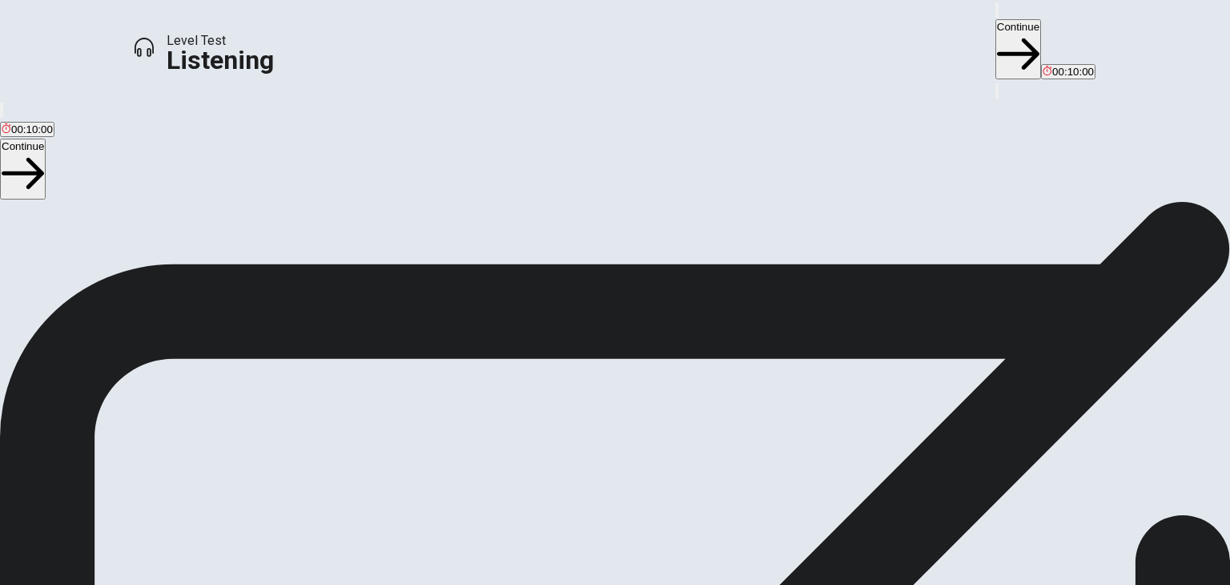
drag, startPoint x: 202, startPoint y: 232, endPoint x: 343, endPoint y: 238, distance: 141.1
click at [343, 238] on div "To change the volume: Move your mouse over the volume icon at the top of the sc…" at bounding box center [615, 331] width 1230 height 250
click at [996, 23] on button "Continue" at bounding box center [1019, 49] width 46 height 60
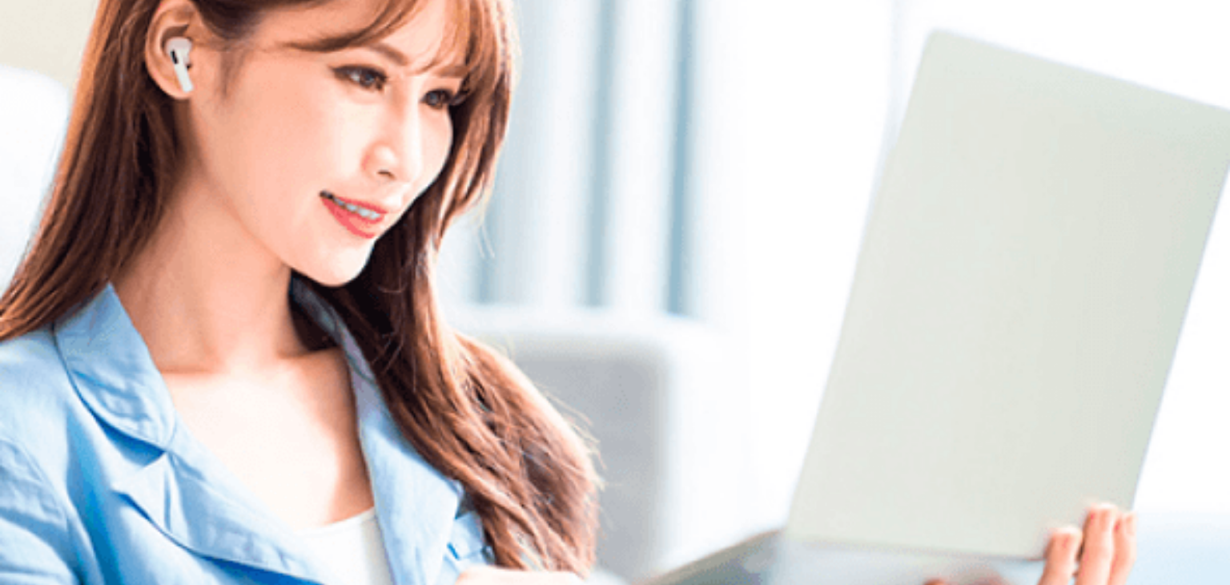
scroll to position [0, 0]
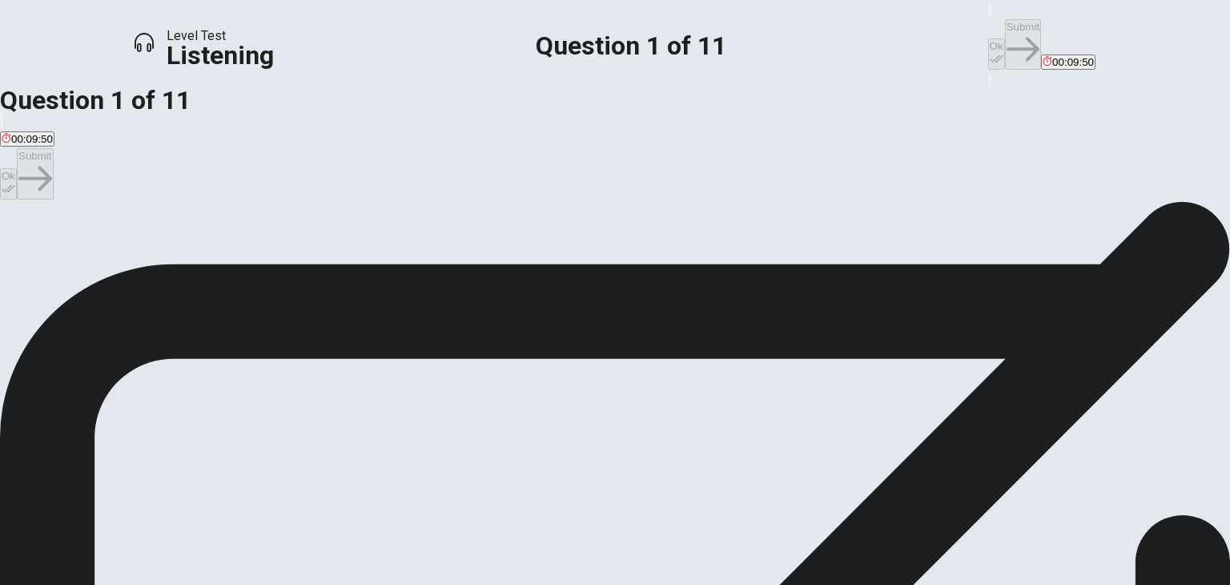
click at [79, 253] on span "A spring festival." at bounding box center [41, 259] width 78 height 12
click at [990, 52] on icon "button" at bounding box center [997, 59] width 14 height 14
click at [1007, 33] on icon "button" at bounding box center [1023, 49] width 33 height 33
drag, startPoint x: 378, startPoint y: 201, endPoint x: 428, endPoint y: 195, distance: 50.1
click at [428, 222] on span "What part of the festival is the [DEMOGRAPHIC_DATA] student interested in helpi…" at bounding box center [251, 229] width 502 height 15
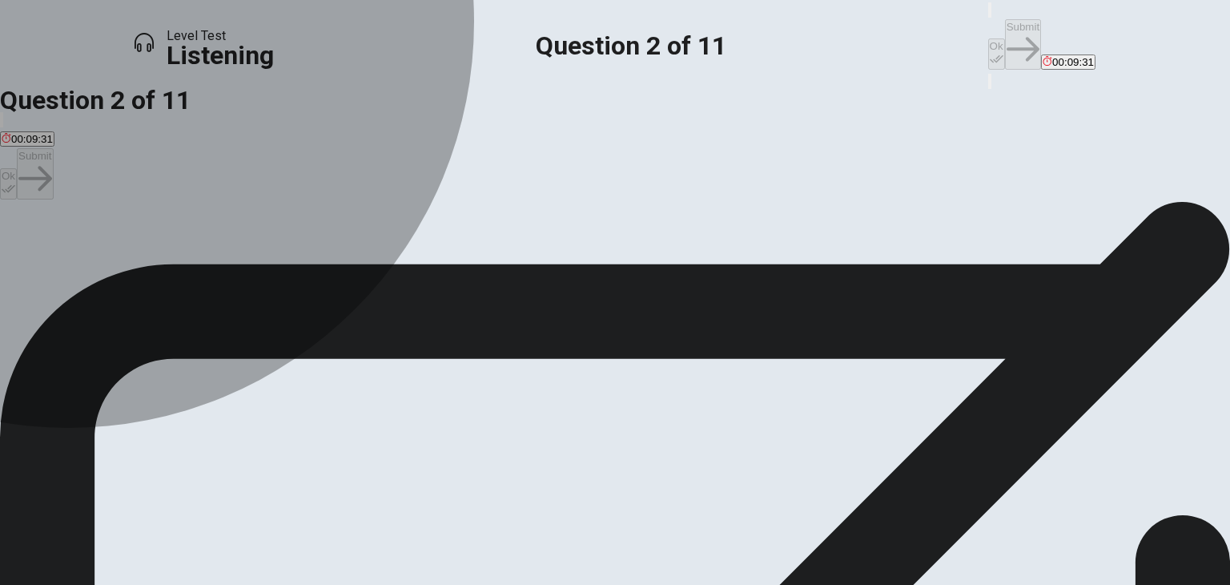
click at [442, 265] on span "Taking care of the decorations." at bounding box center [466, 259] width 146 height 12
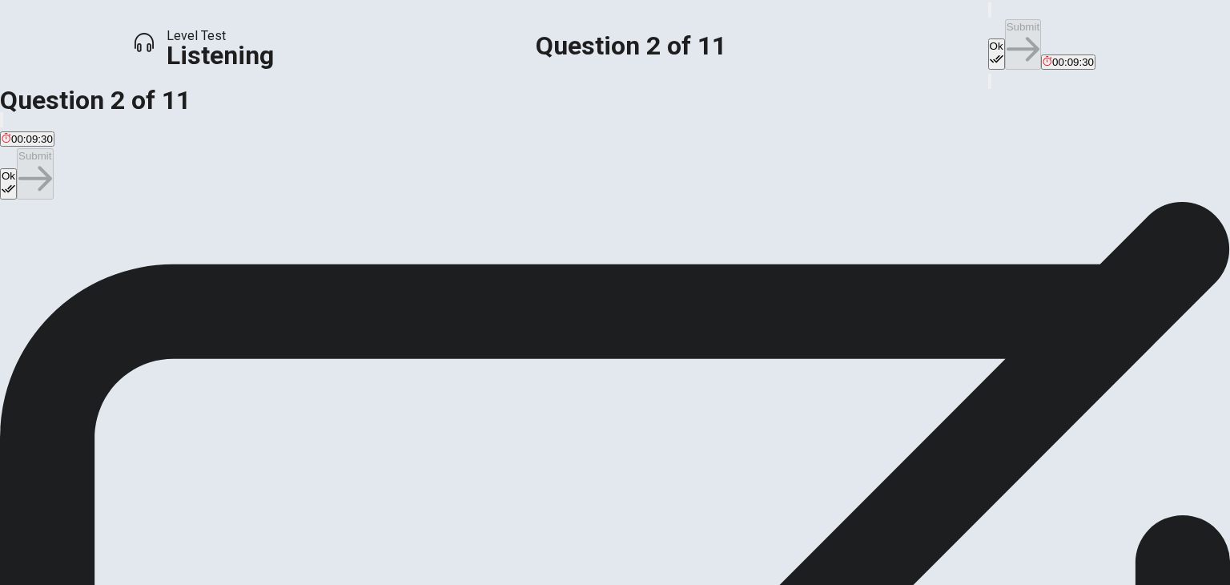
click at [988, 38] on button "Ok" at bounding box center [996, 53] width 17 height 31
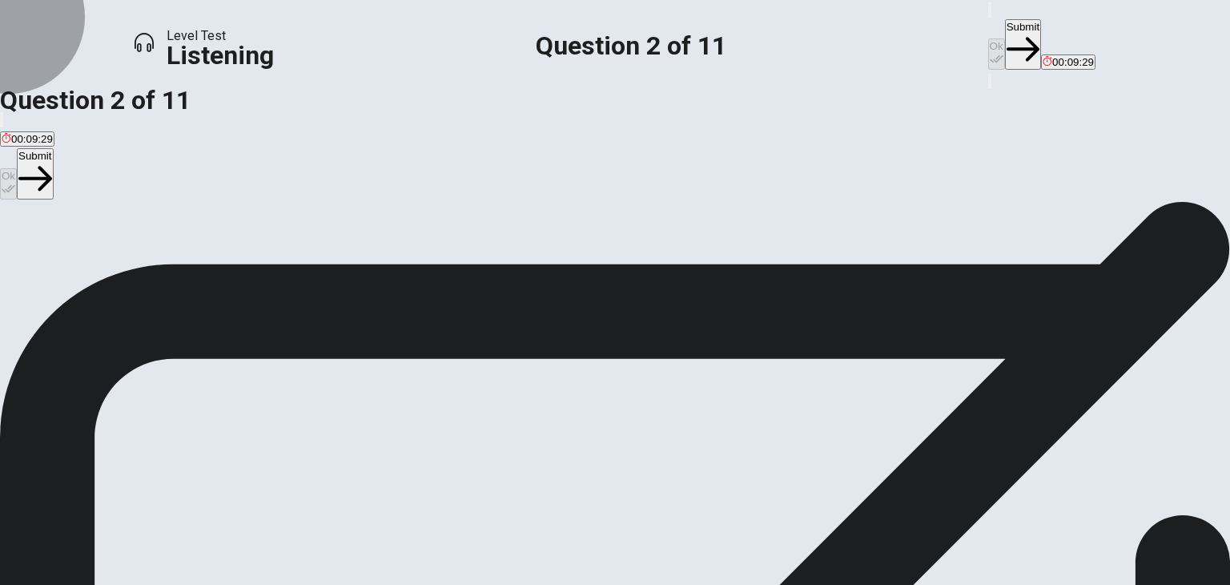
click at [1005, 28] on button "Submit" at bounding box center [1023, 44] width 36 height 50
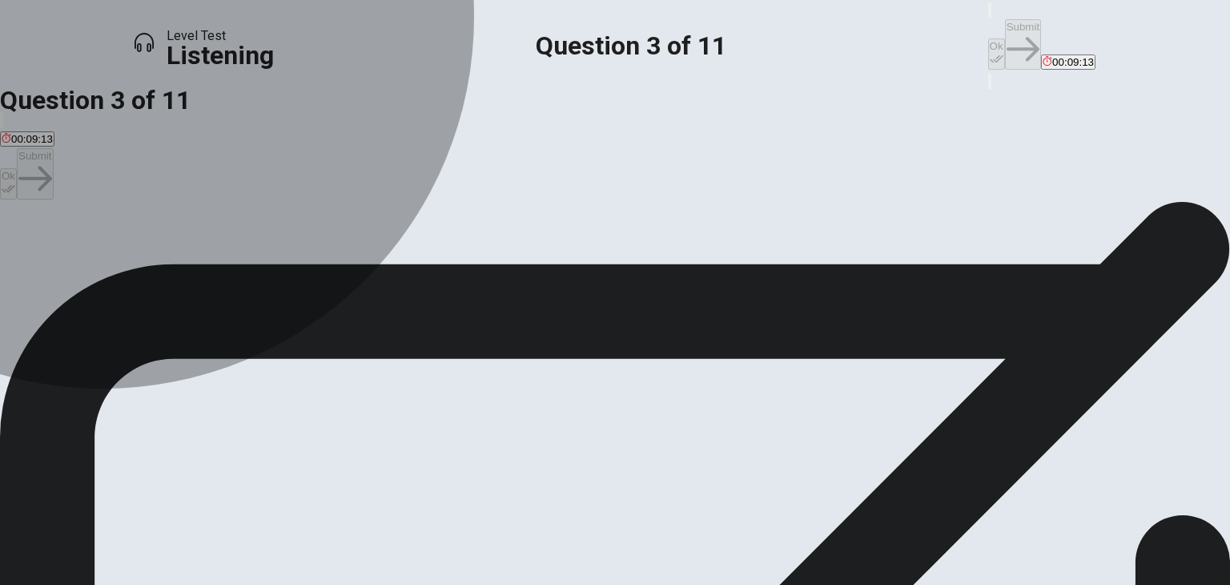
click at [384, 265] on span "A floral theme with colorful flowers and streamers." at bounding box center [266, 259] width 235 height 12
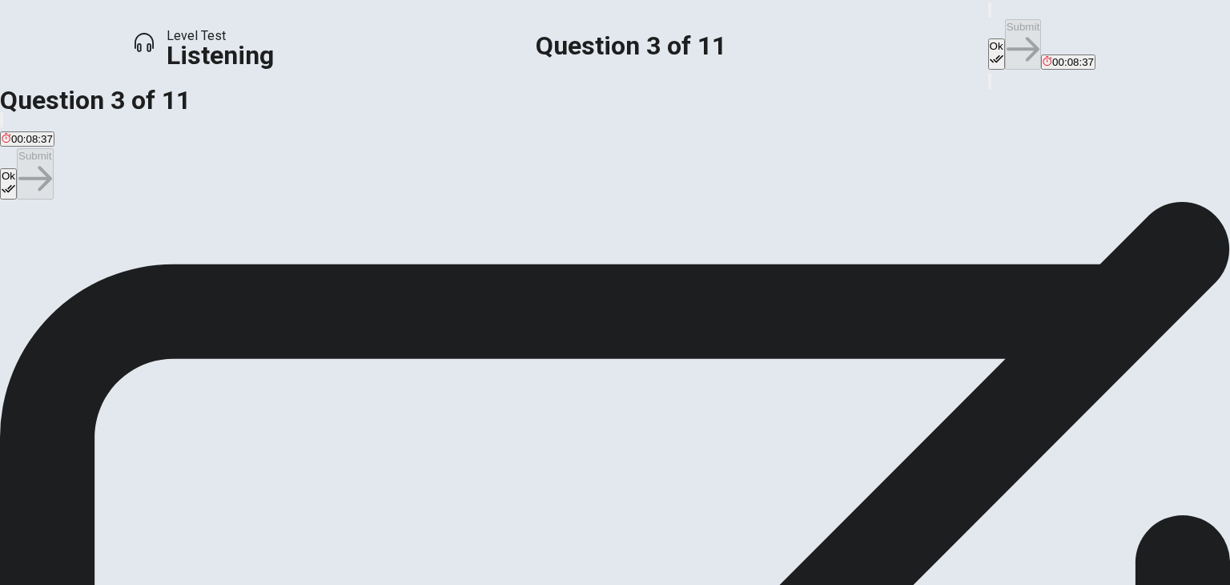
click at [990, 52] on icon "button" at bounding box center [997, 59] width 14 height 14
click at [1005, 19] on button "Submit" at bounding box center [1023, 44] width 36 height 50
click at [511, 265] on span "Classic [DATE] games like ring toss and a dunk tank." at bounding box center [393, 259] width 250 height 12
click at [988, 38] on button "Ok" at bounding box center [996, 53] width 17 height 31
drag, startPoint x: 920, startPoint y: 38, endPoint x: 904, endPoint y: 36, distance: 16.9
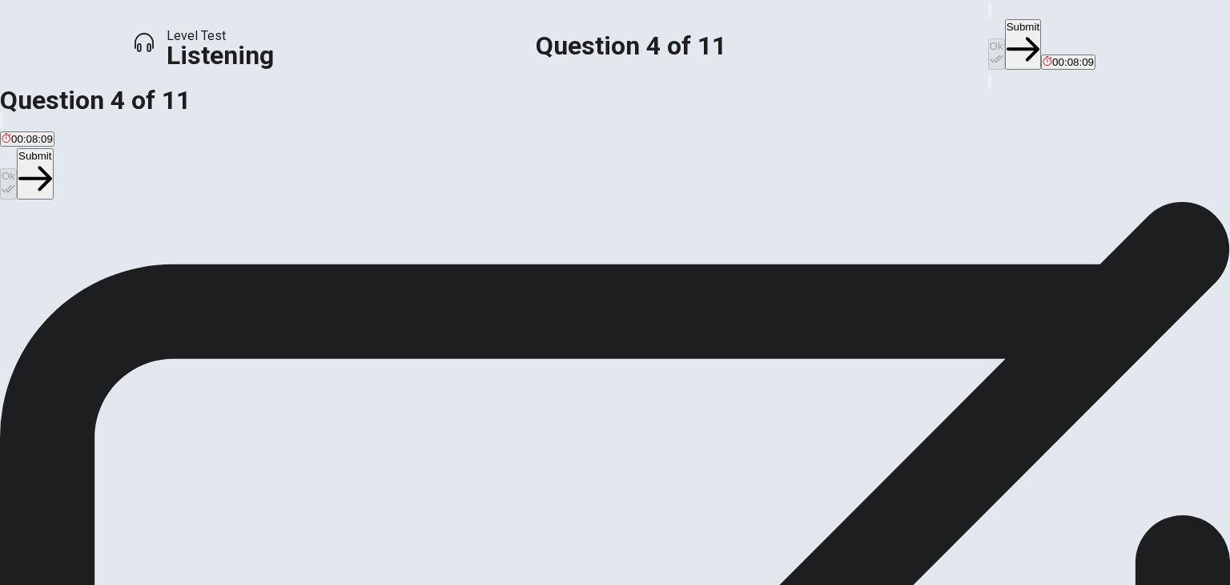
click at [988, 38] on div "Ok Submit 00:08:09" at bounding box center [1041, 35] width 107 height 71
click at [1005, 31] on button "Submit" at bounding box center [1023, 44] width 36 height 50
drag, startPoint x: 409, startPoint y: 201, endPoint x: 466, endPoint y: 200, distance: 56.9
click at [466, 222] on span "What prizes do the students plan to give away for the games? This question is w…" at bounding box center [262, 229] width 525 height 15
drag, startPoint x: 410, startPoint y: 227, endPoint x: 473, endPoint y: 219, distance: 63.0
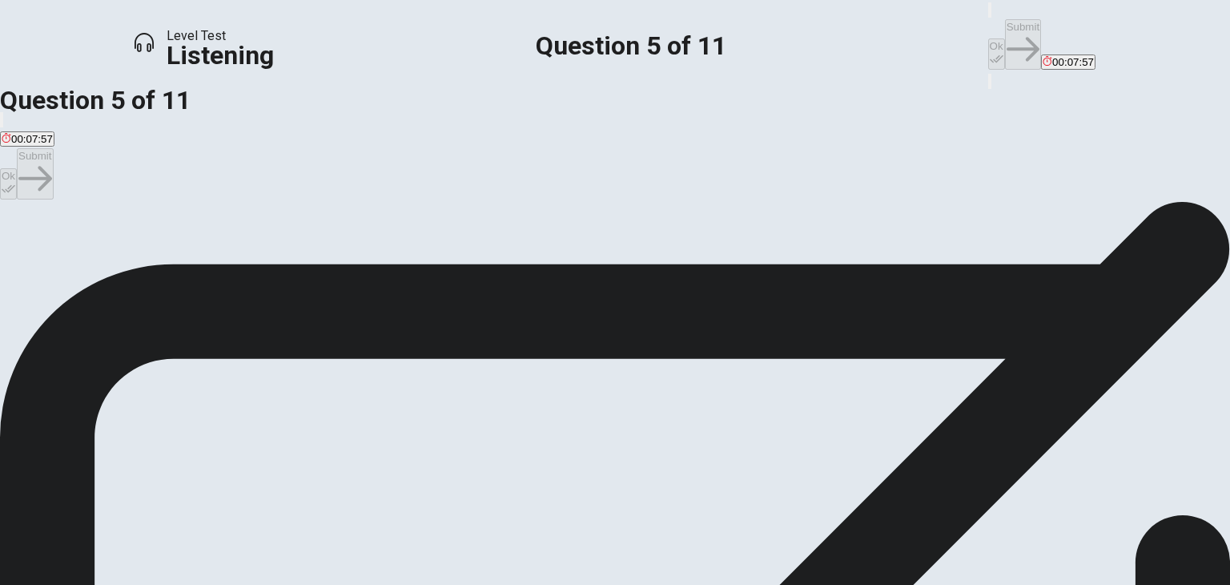
click at [473, 222] on span "What prizes do the students plan to give away for the games? This question is w…" at bounding box center [262, 229] width 525 height 15
click at [501, 265] on span "Small toys, gift cards, and school merchandise." at bounding box center [388, 259] width 223 height 12
click at [274, 265] on span "Candy and chocolates." at bounding box center [219, 259] width 109 height 12
click at [501, 265] on span "Small toys, gift cards, and school merchandise." at bounding box center [388, 259] width 223 height 12
click at [990, 52] on icon "button" at bounding box center [997, 59] width 14 height 14
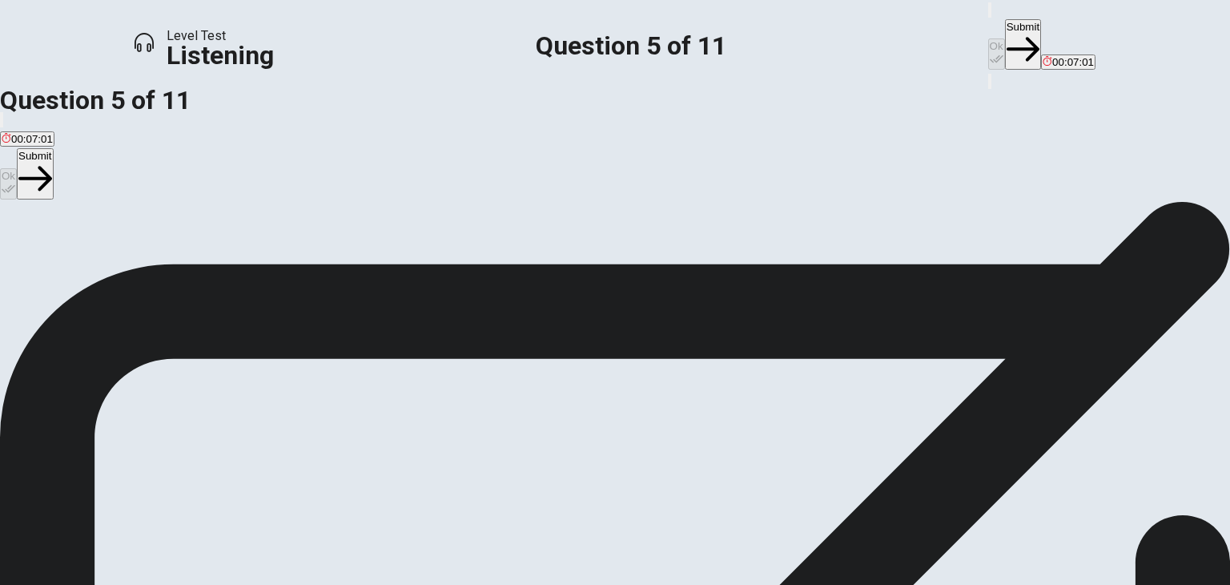
click at [1005, 36] on button "Submit" at bounding box center [1023, 44] width 36 height 50
drag, startPoint x: 410, startPoint y: 204, endPoint x: 470, endPoint y: 203, distance: 60.1
click at [470, 222] on span "What type of performances are planned for the main stage? This question is wort…" at bounding box center [255, 229] width 510 height 15
click at [397, 265] on span "Student bands, a dance performance by the cheerleading squad, and a talent show." at bounding box center [200, 259] width 396 height 12
click at [988, 38] on button "Ok" at bounding box center [996, 53] width 17 height 31
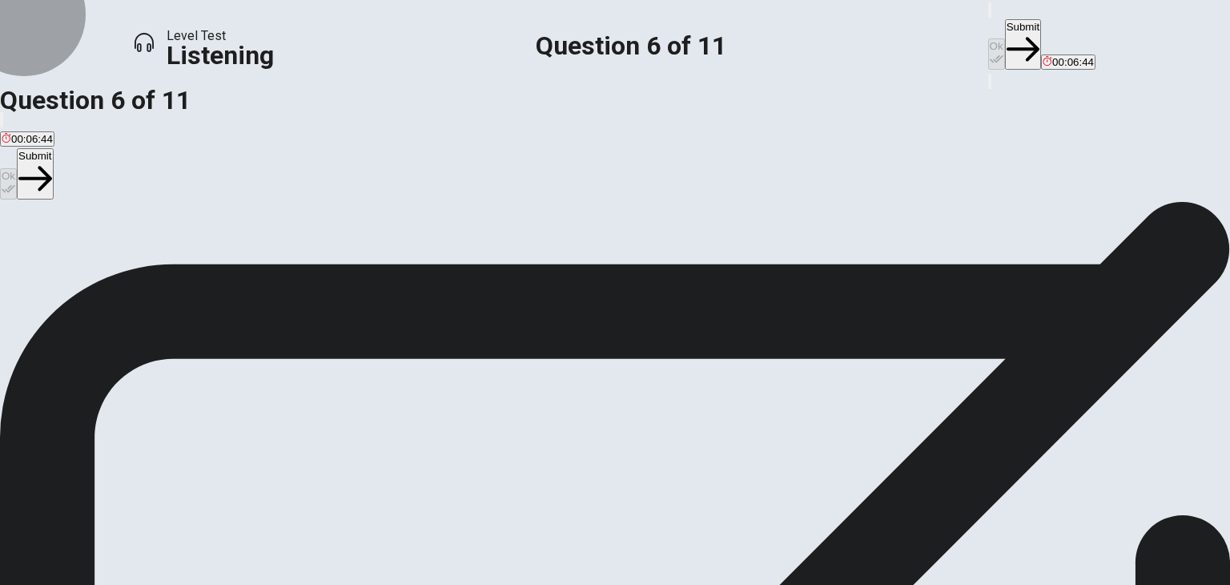
click at [1005, 26] on button "Submit" at bounding box center [1023, 44] width 36 height 50
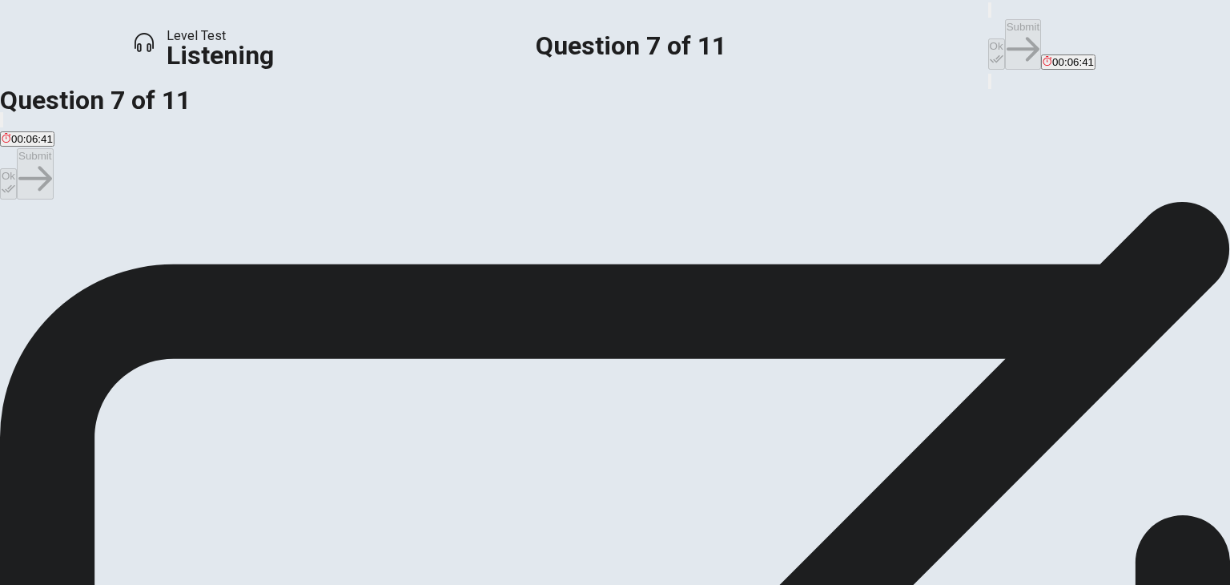
drag, startPoint x: 464, startPoint y: 199, endPoint x: 558, endPoint y: 198, distance: 93.7
click at [368, 222] on span "What are the students planning for food and drinks at the festival?" at bounding box center [184, 229] width 368 height 15
click at [277, 253] on span "Several food trucks and a booth selling snacks and drinks." at bounding box center [140, 259] width 276 height 12
click at [988, 38] on button "Ok" at bounding box center [996, 53] width 17 height 31
click at [1005, 30] on button "Submit" at bounding box center [1023, 44] width 36 height 50
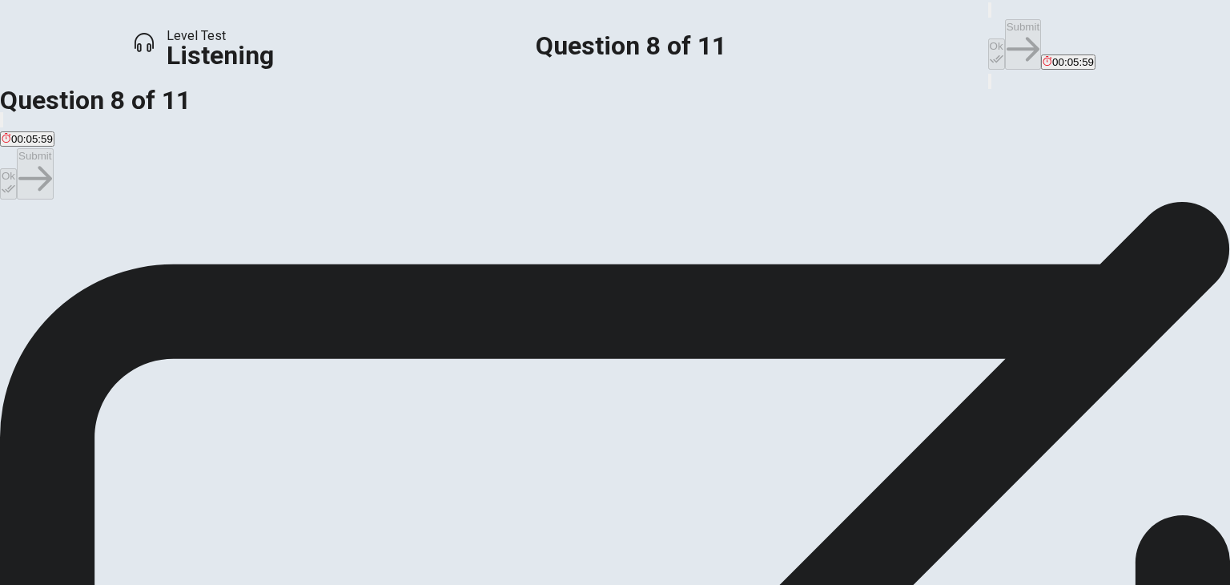
drag, startPoint x: 375, startPoint y: 201, endPoint x: 455, endPoint y: 204, distance: 80.2
click at [455, 222] on span "Based on the conversation, how do the students feel about the upcoming spring f…" at bounding box center [338, 229] width 676 height 15
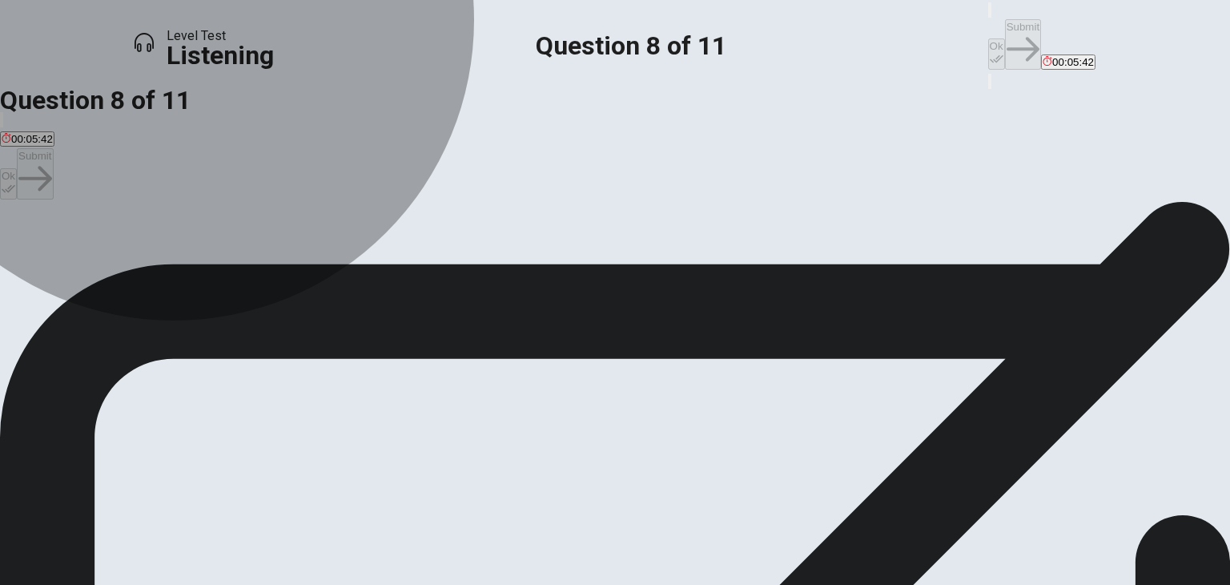
click at [549, 265] on span "They are excited and confident it will be a great event." at bounding box center [501, 259] width 256 height 12
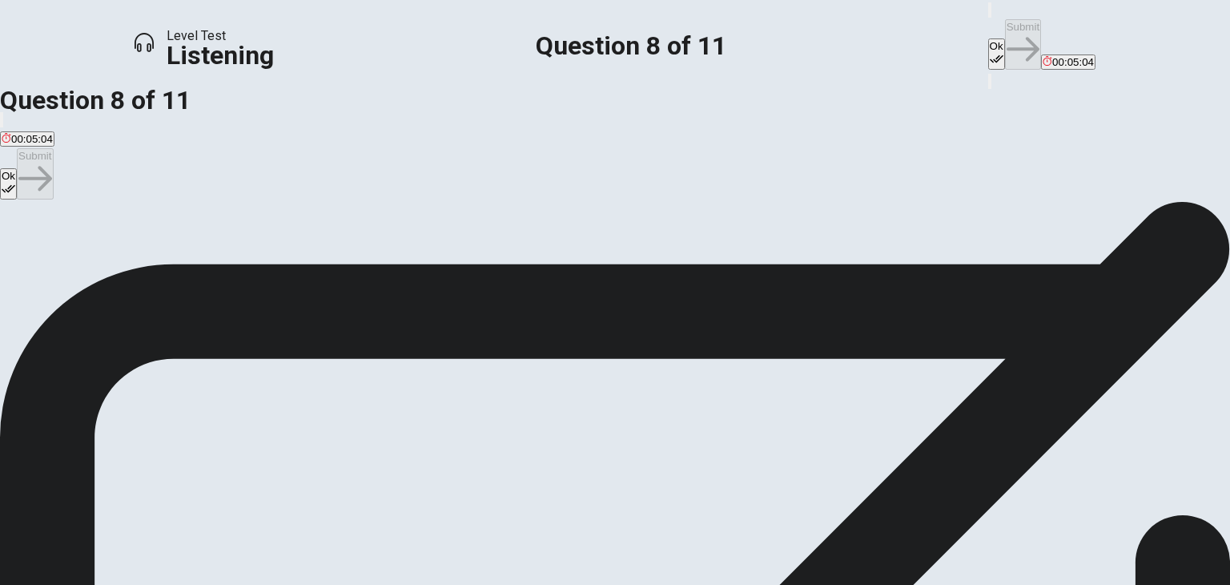
click at [988, 38] on button "Ok" at bounding box center [996, 53] width 17 height 31
click at [1005, 36] on button "Submit" at bounding box center [1023, 44] width 36 height 50
drag, startPoint x: 535, startPoint y: 203, endPoint x: 590, endPoint y: 203, distance: 54.5
click at [513, 222] on span "What is the student suggesting to enhance the decorations? This question is wor…" at bounding box center [256, 229] width 513 height 15
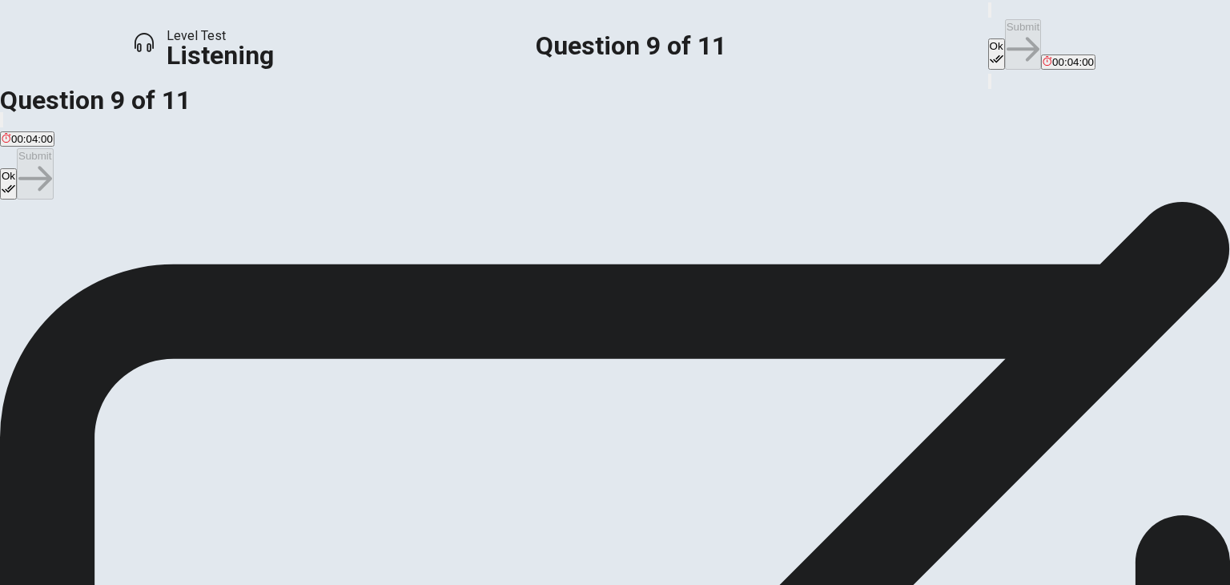
click at [988, 38] on button "Ok" at bounding box center [996, 53] width 17 height 31
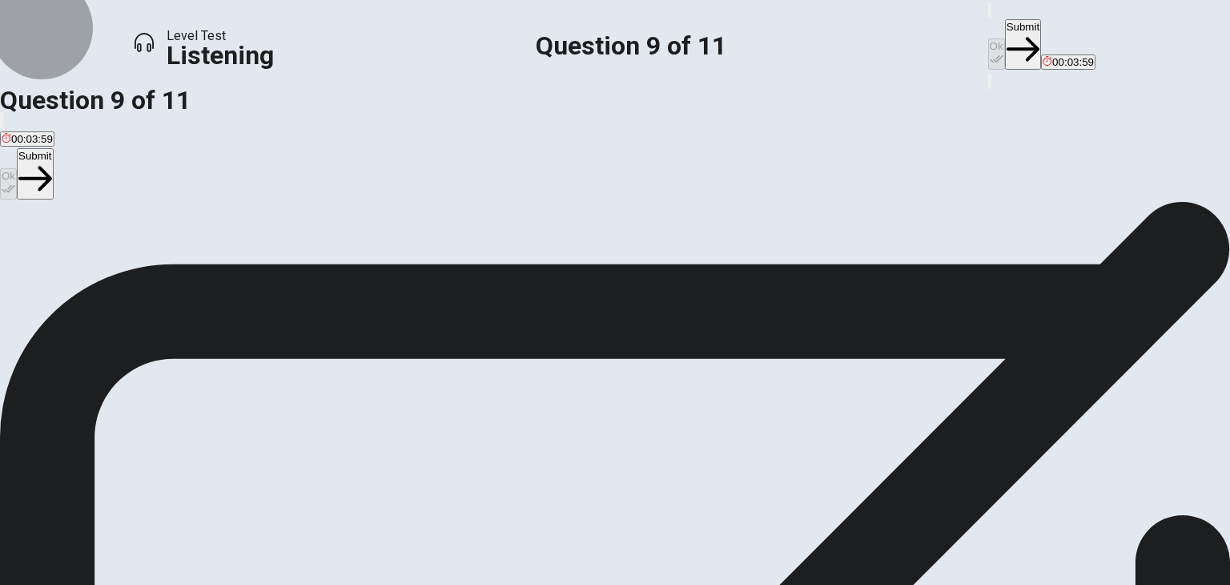
click at [1005, 39] on button "Submit" at bounding box center [1023, 44] width 36 height 50
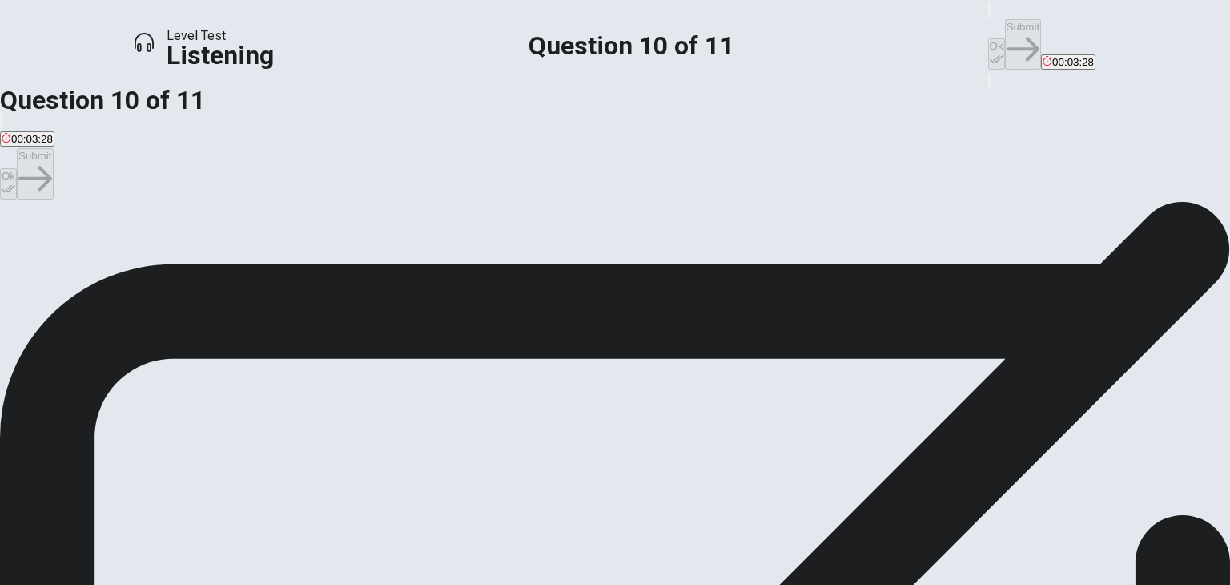
click at [519, 265] on span "To organize who is responsible for different tasks and when." at bounding box center [377, 259] width 283 height 12
click at [839, 265] on span "To decide who will handle food and drinks." at bounding box center [939, 259] width 200 height 12
click at [988, 38] on button "Ok" at bounding box center [996, 53] width 17 height 31
click at [1005, 27] on button "Submit" at bounding box center [1023, 44] width 36 height 50
click at [527, 265] on span "Creating the volunteer schedule." at bounding box center [461, 259] width 154 height 12
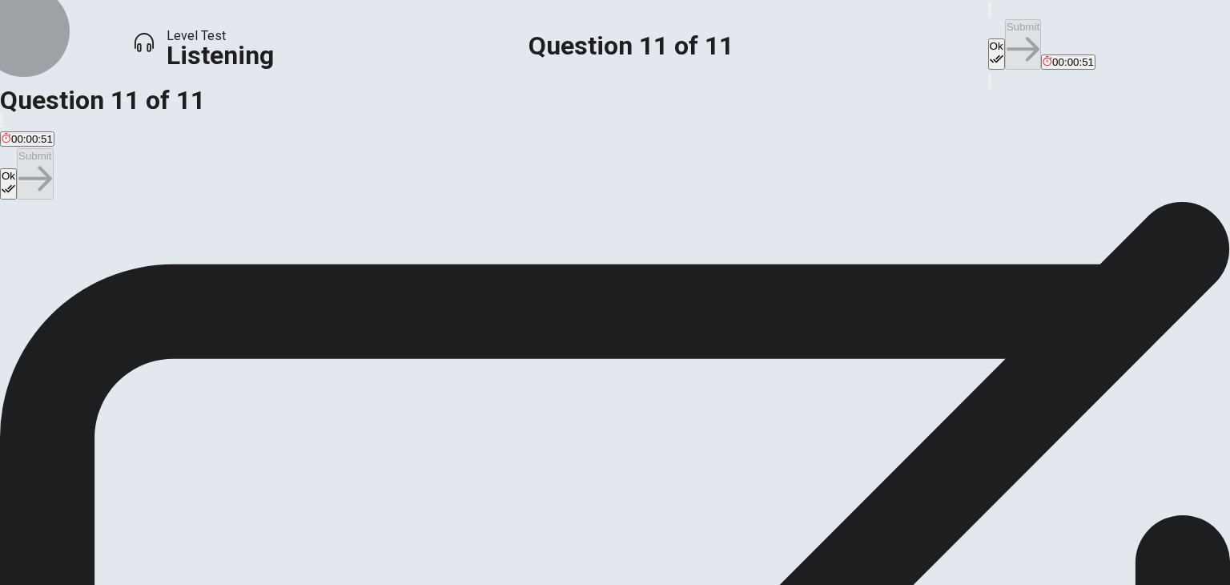
click at [988, 42] on button "Ok" at bounding box center [996, 53] width 17 height 31
click at [1005, 31] on button "Submit" at bounding box center [1023, 44] width 36 height 50
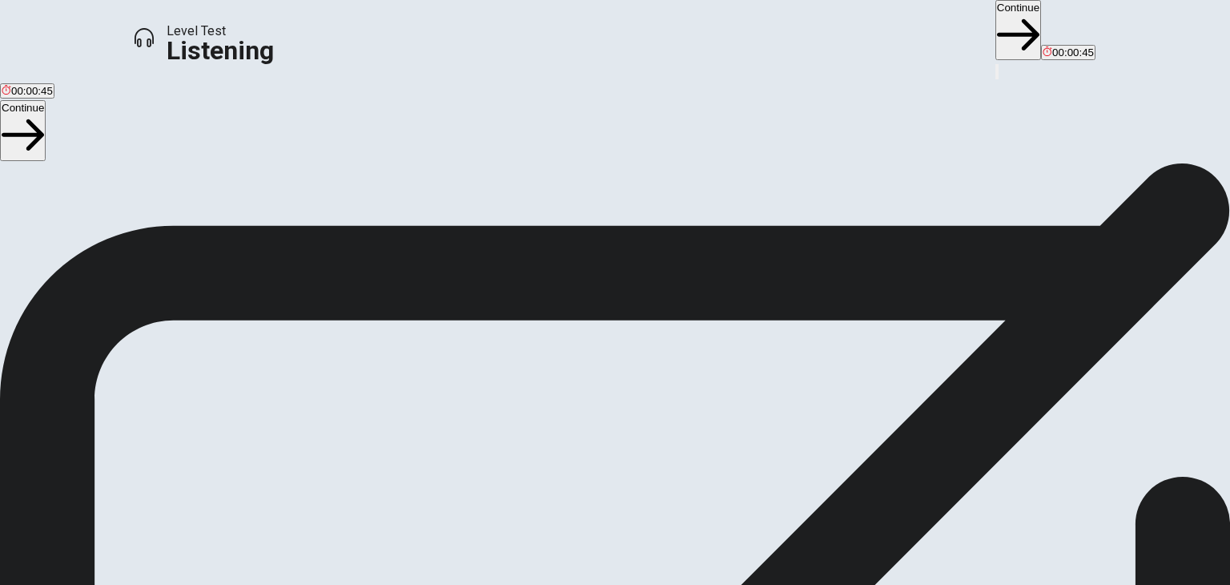
click at [996, 35] on button "Continue" at bounding box center [1019, 30] width 46 height 60
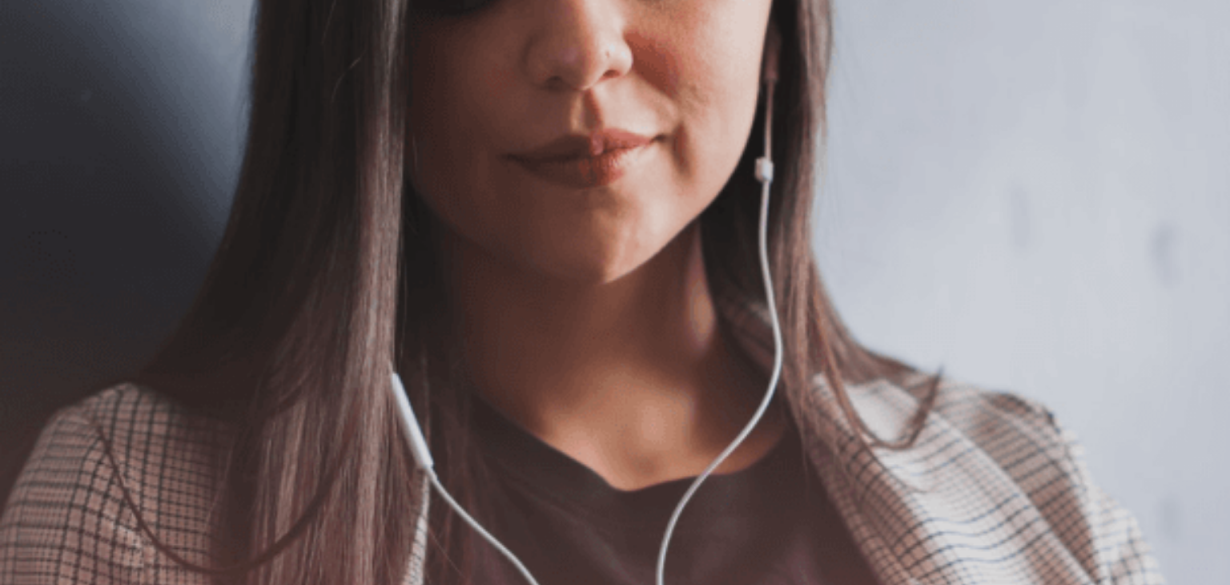
click at [212, 199] on span "The Speaking Section will begin soon." at bounding box center [106, 190] width 212 height 15
click at [1050, 19] on button "Continue" at bounding box center [1073, 49] width 46 height 60
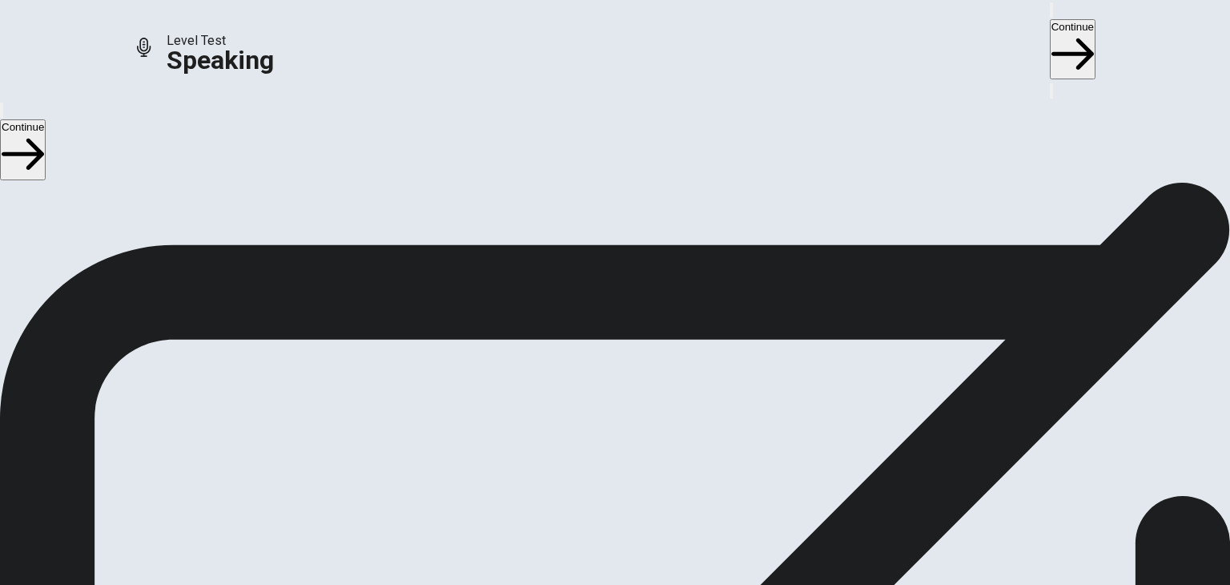
click at [644, 542] on span "Stop Recording" at bounding box center [615, 559] width 57 height 34
click at [639, 367] on icon at bounding box center [615, 391] width 48 height 48
click at [639, 367] on div at bounding box center [615, 394] width 48 height 54
click at [593, 434] on icon "Record Again" at bounding box center [593, 434] width 0 height 0
click at [613, 434] on icon "Play Audio" at bounding box center [605, 443] width 15 height 19
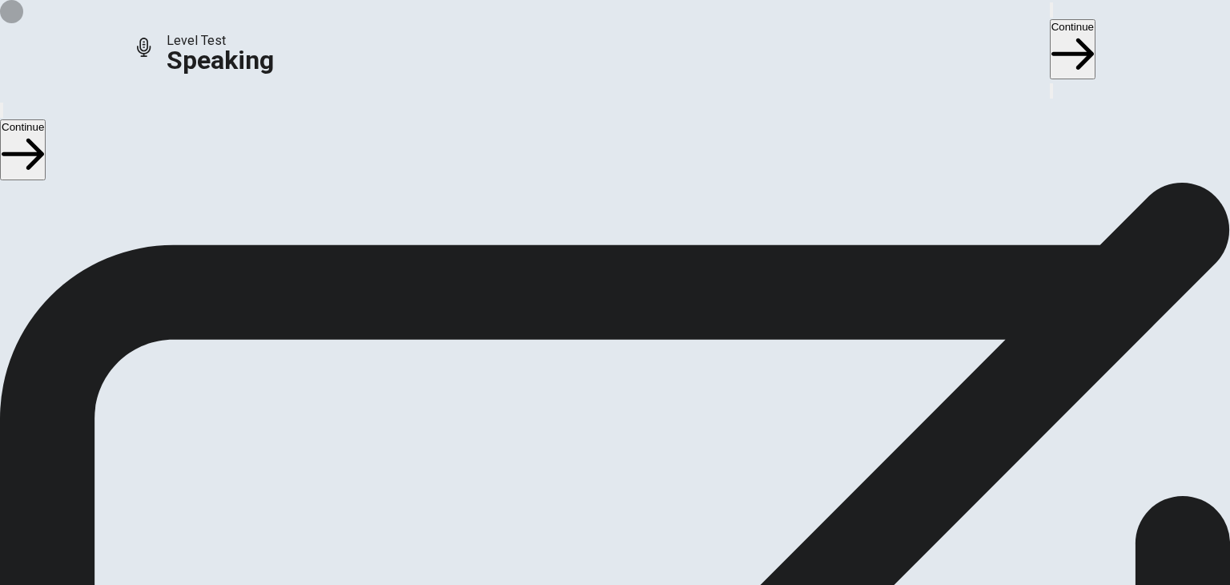
click at [594, 430] on button "Record Again" at bounding box center [592, 430] width 3 height 15
click at [634, 478] on icon at bounding box center [614, 506] width 41 height 57
click at [593, 434] on icon "Record Again" at bounding box center [593, 434] width 0 height 0
click at [644, 542] on span "Stop Recording" at bounding box center [615, 559] width 57 height 34
click at [598, 433] on button "Play Audio" at bounding box center [595, 430] width 3 height 15
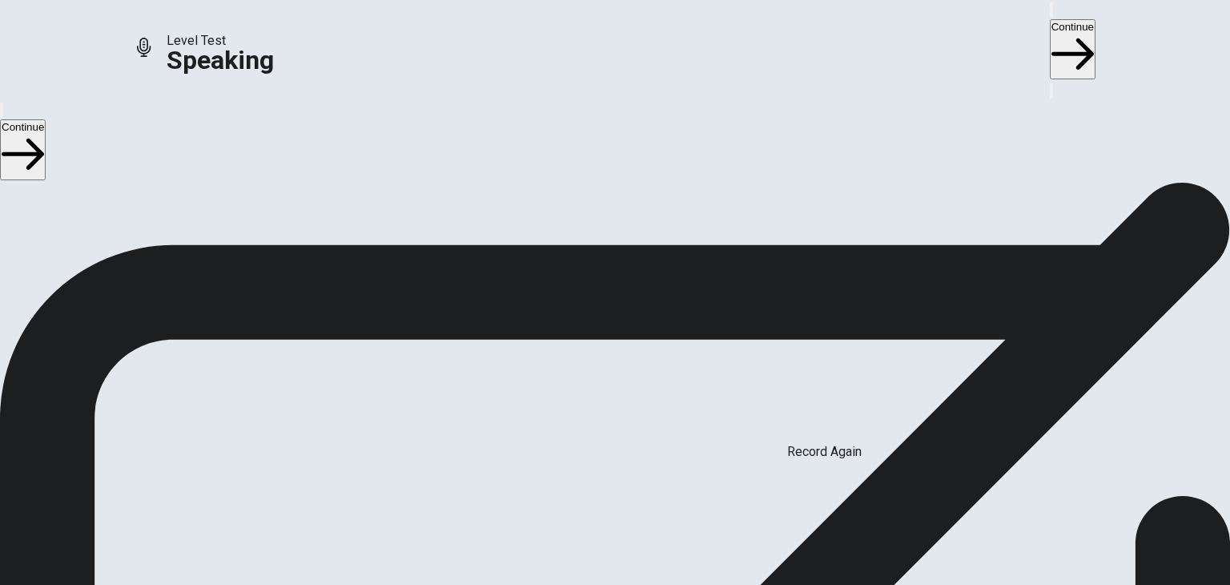
click at [593, 434] on icon "Record Again" at bounding box center [593, 434] width 0 height 0
click at [644, 376] on div "Stop Recording" at bounding box center [615, 477] width 57 height 203
click at [593, 434] on icon "Record Again" at bounding box center [593, 434] width 0 height 0
click at [644, 542] on span "Stop Recording" at bounding box center [615, 559] width 57 height 34
click at [613, 434] on icon "Play Audio" at bounding box center [605, 443] width 15 height 19
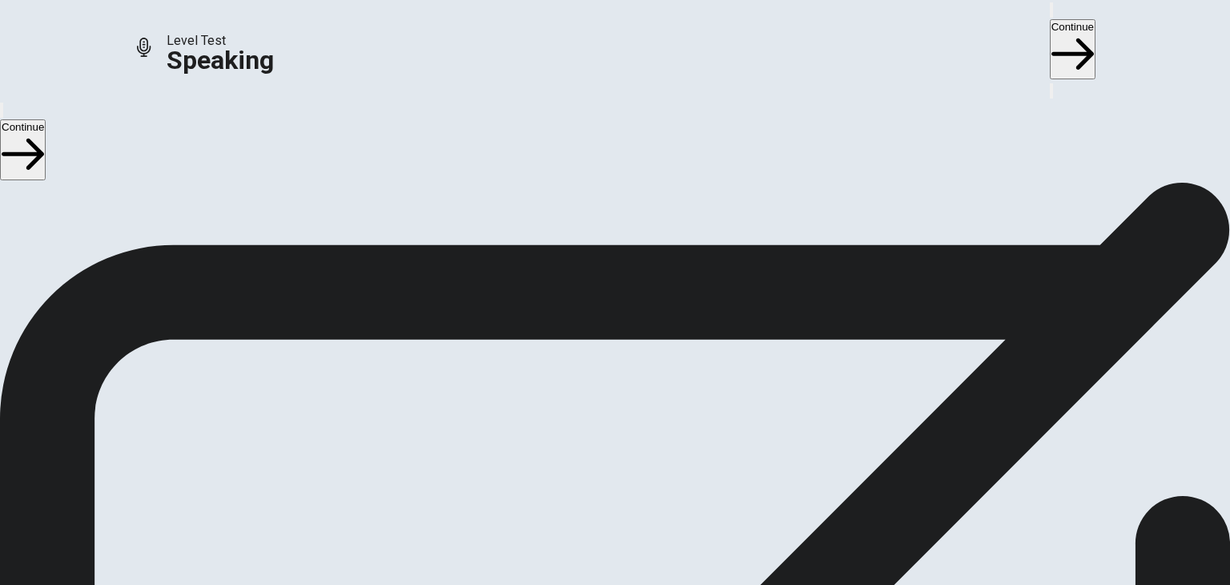
click at [1050, 31] on button "Continue" at bounding box center [1073, 49] width 46 height 60
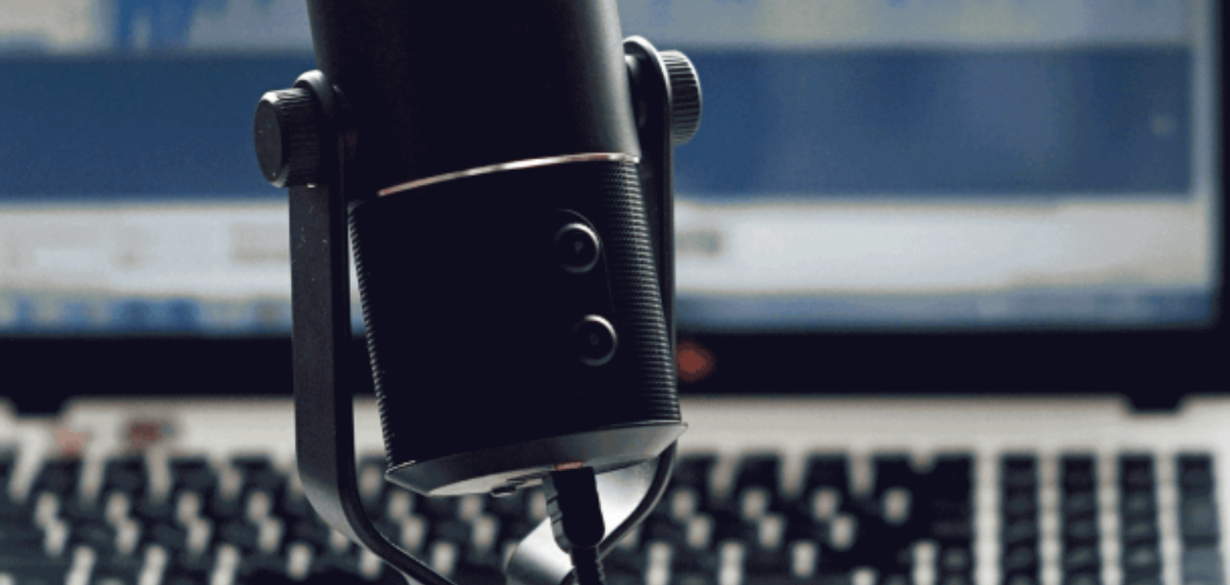
scroll to position [160, 0]
click at [1050, 36] on button "Continue" at bounding box center [1073, 49] width 46 height 60
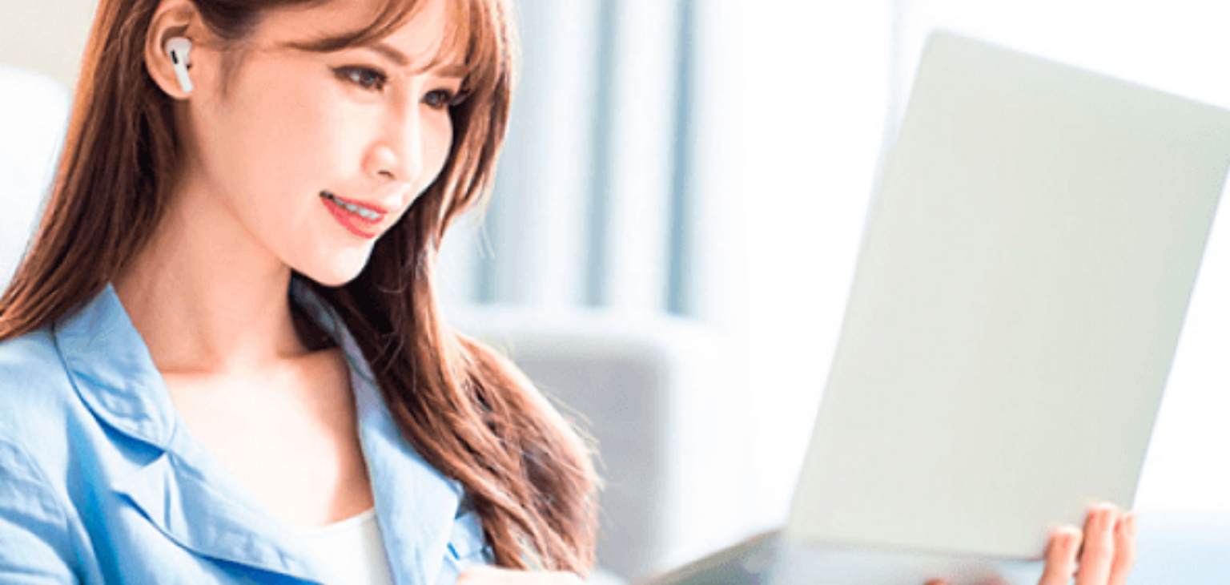
scroll to position [80, 0]
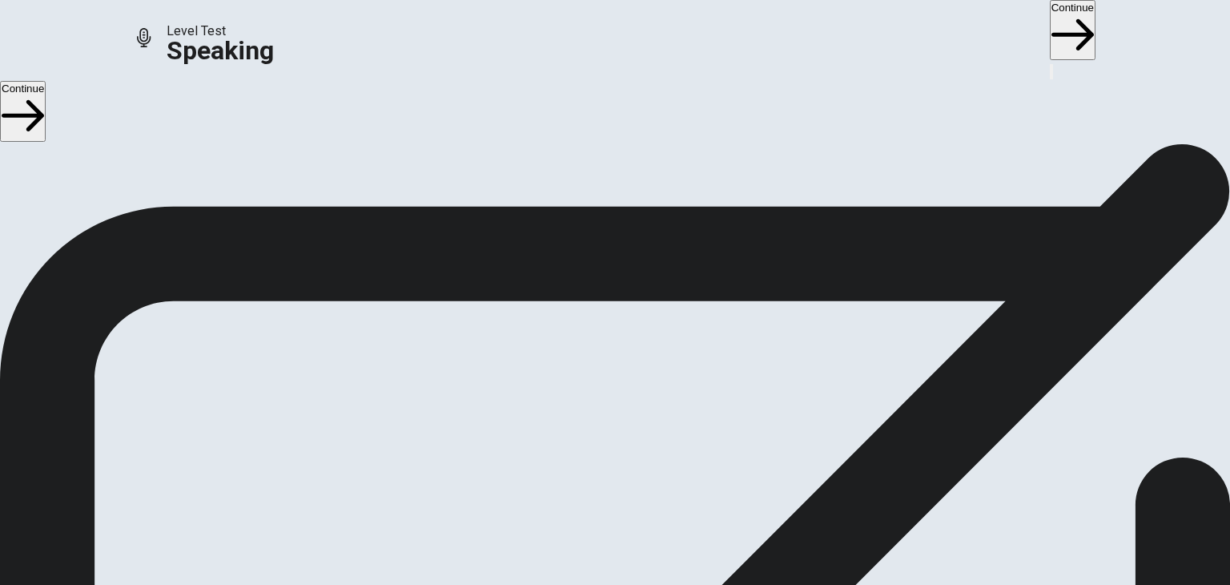
click at [1050, 25] on button "Continue" at bounding box center [1073, 30] width 46 height 60
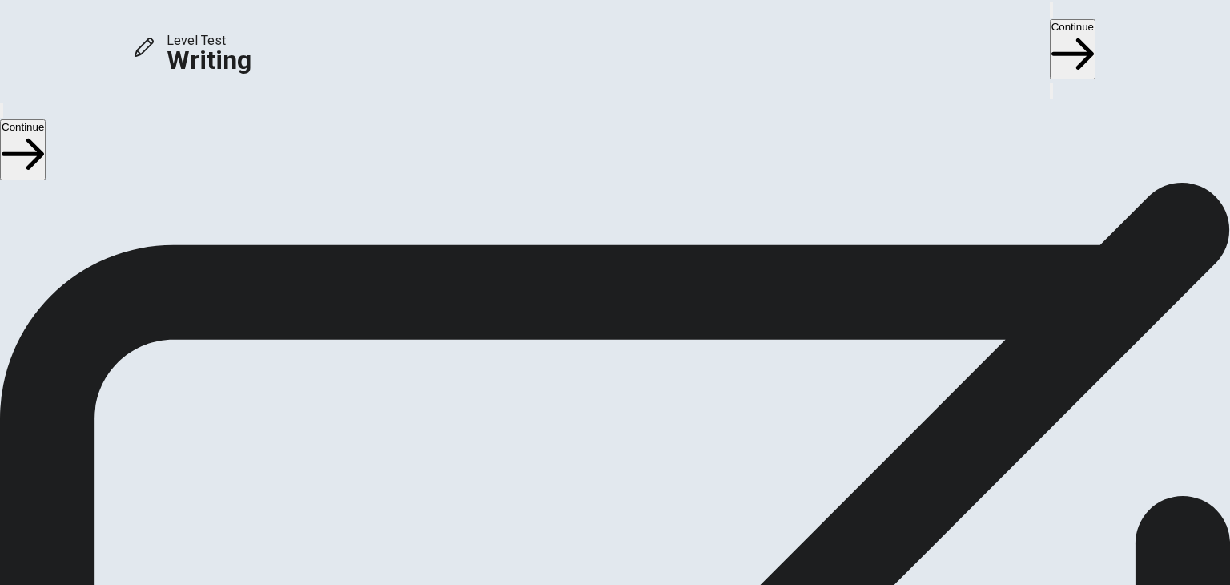
click at [1050, 41] on button "Continue" at bounding box center [1073, 49] width 46 height 60
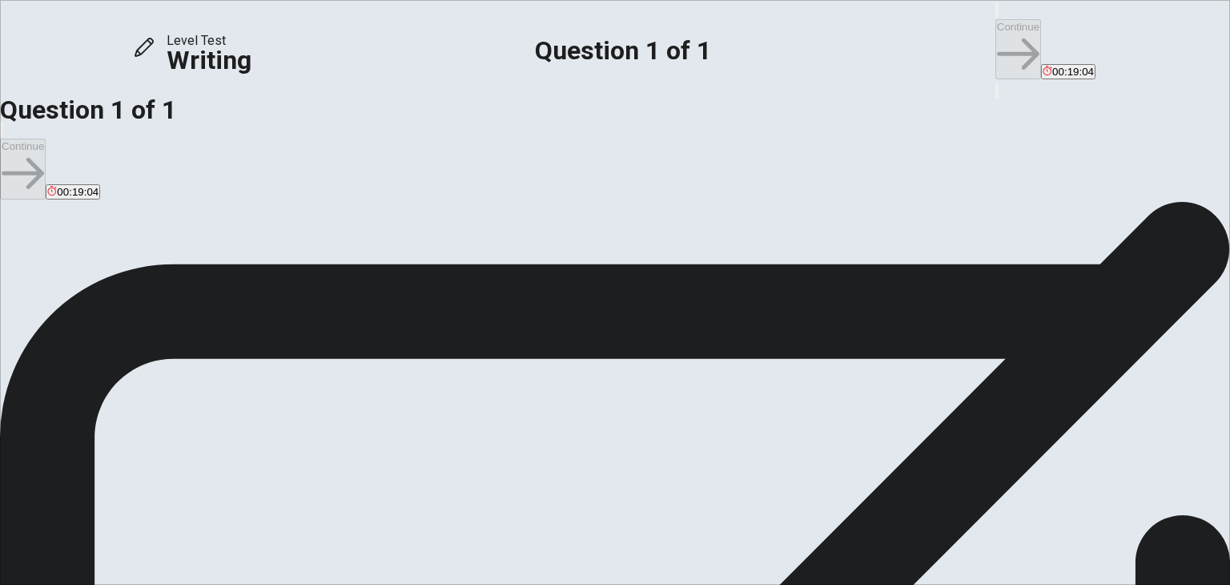
drag, startPoint x: 722, startPoint y: 270, endPoint x: 709, endPoint y: 240, distance: 32.3
drag, startPoint x: 781, startPoint y: 171, endPoint x: 649, endPoint y: 161, distance: 132.5
drag, startPoint x: 698, startPoint y: 263, endPoint x: 698, endPoint y: 252, distance: 10.4
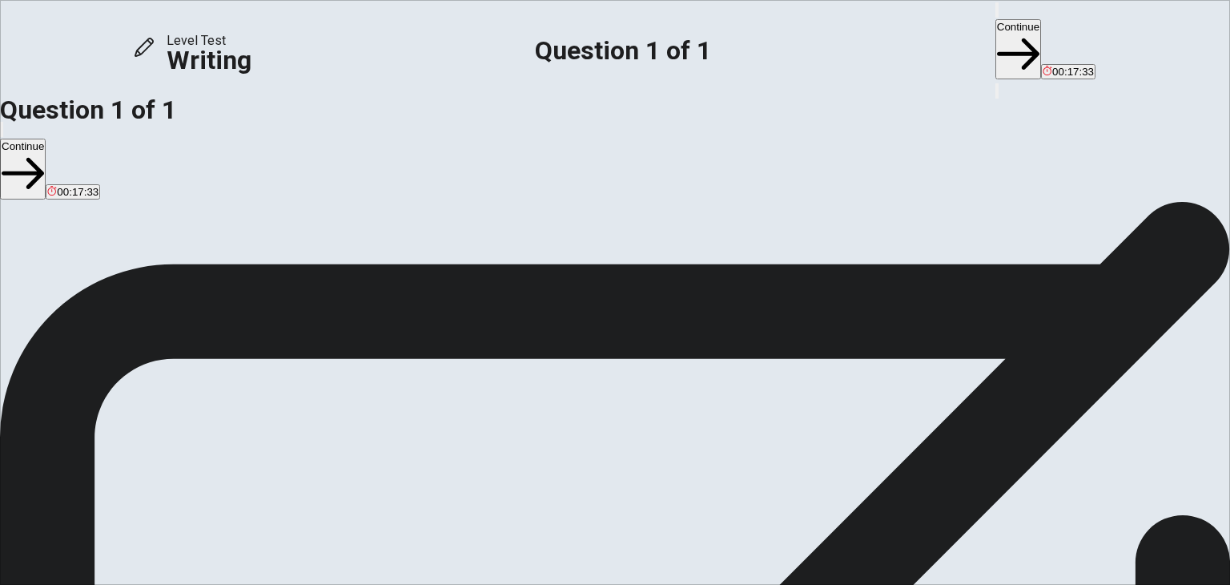
drag, startPoint x: 727, startPoint y: 163, endPoint x: 569, endPoint y: 174, distance: 158.9
click at [574, 201] on div "Directions Write an essay about your opinion on a topic. A good essay is usuall…" at bounding box center [615, 579] width 1230 height 756
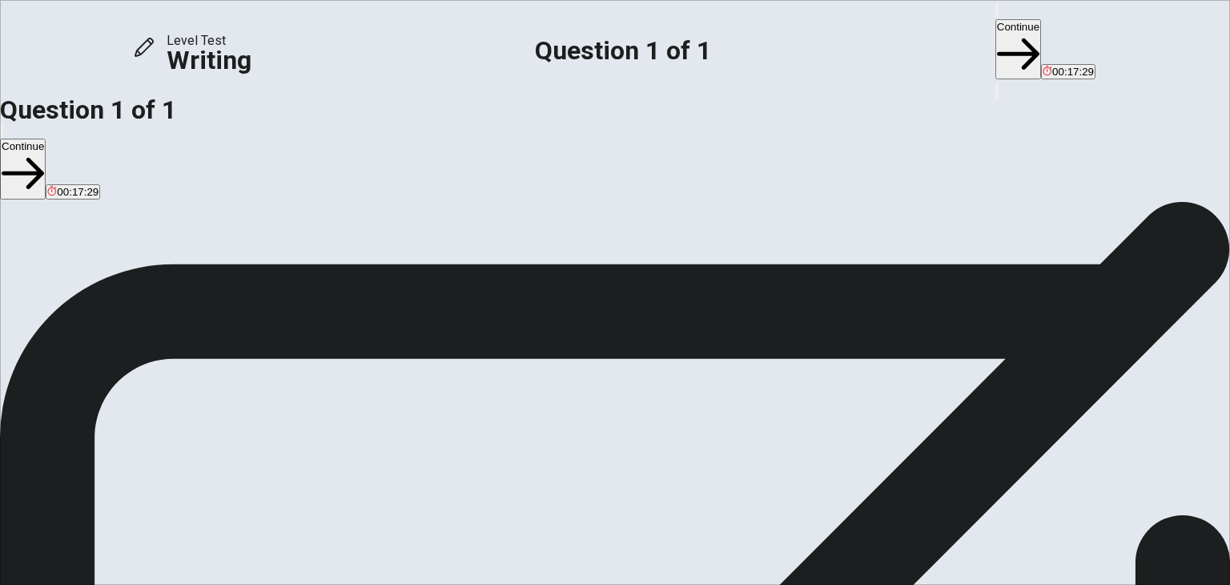
type textarea "i"
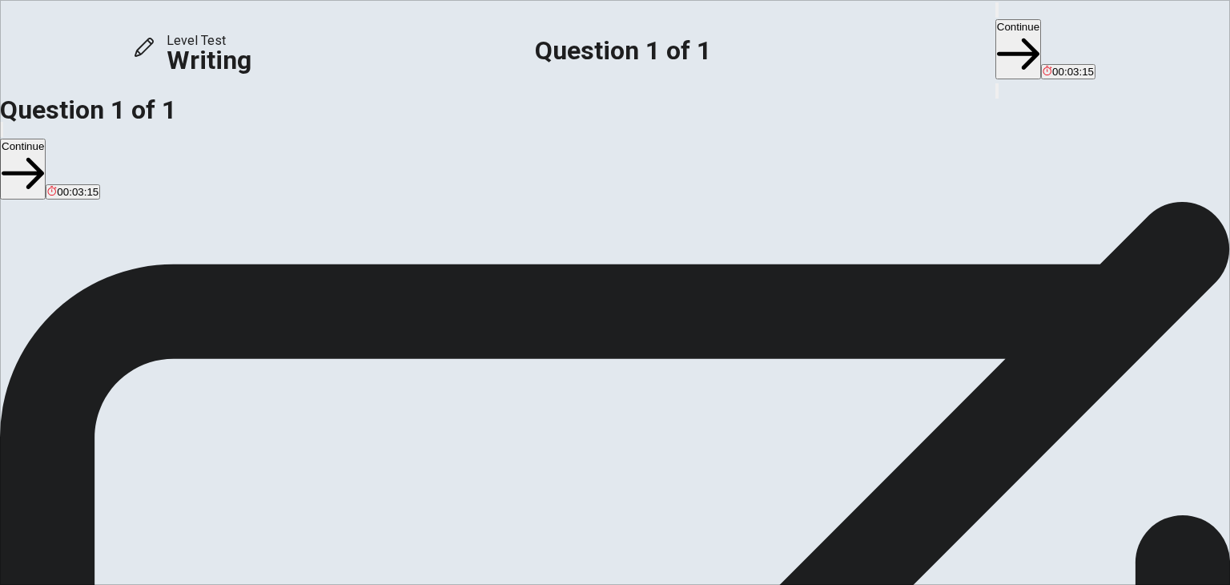
drag, startPoint x: 882, startPoint y: 203, endPoint x: 847, endPoint y: 209, distance: 35.0
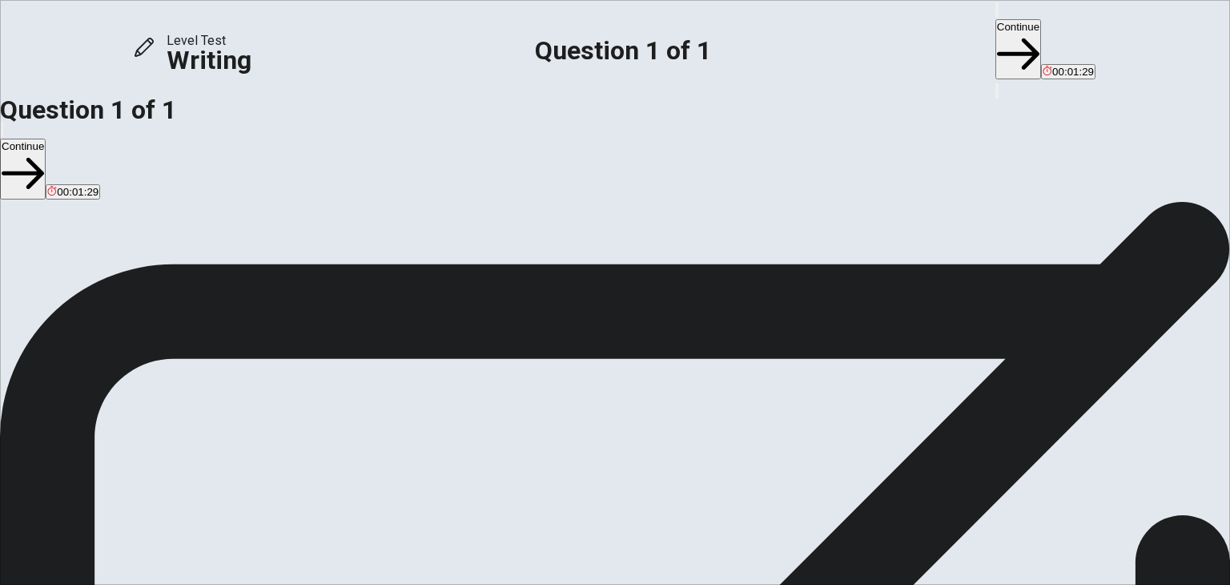
drag, startPoint x: 922, startPoint y: 203, endPoint x: 870, endPoint y: 202, distance: 52.1
type textarea "I disagree that people should always tell the truth. Because people don't tell …"
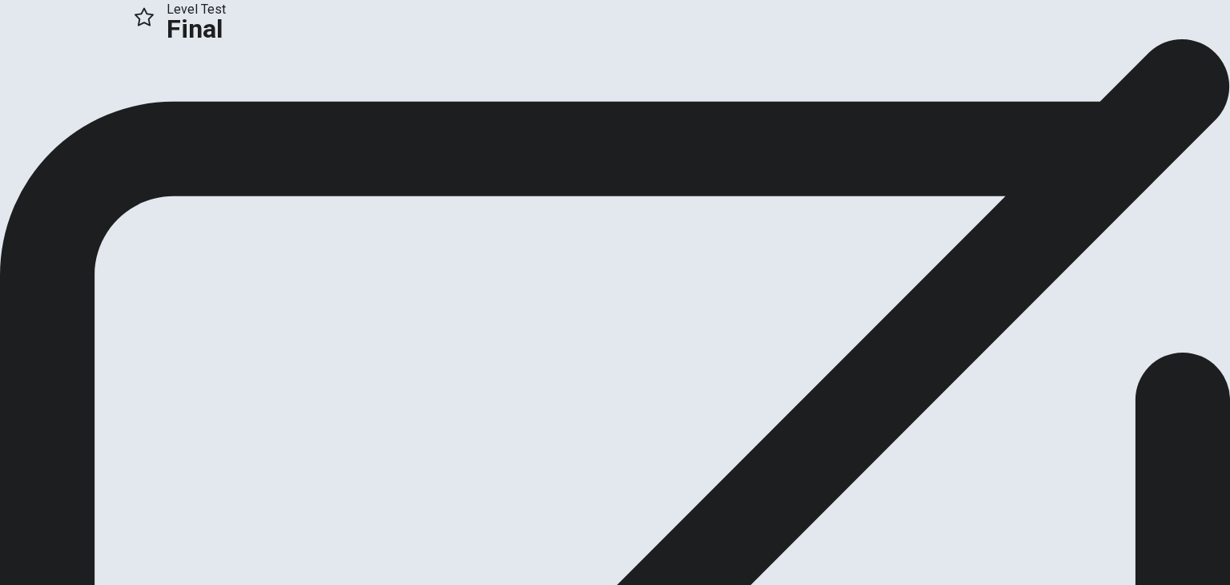
click at [66, 114] on icon "button" at bounding box center [58, 106] width 16 height 16
